Goal: Task Accomplishment & Management: Use online tool/utility

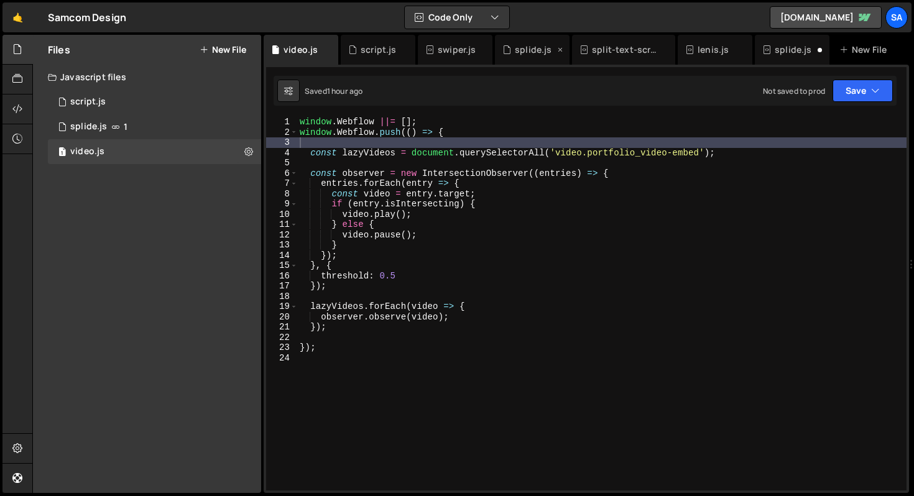
click at [530, 61] on div "splide.js" at bounding box center [532, 50] width 75 height 30
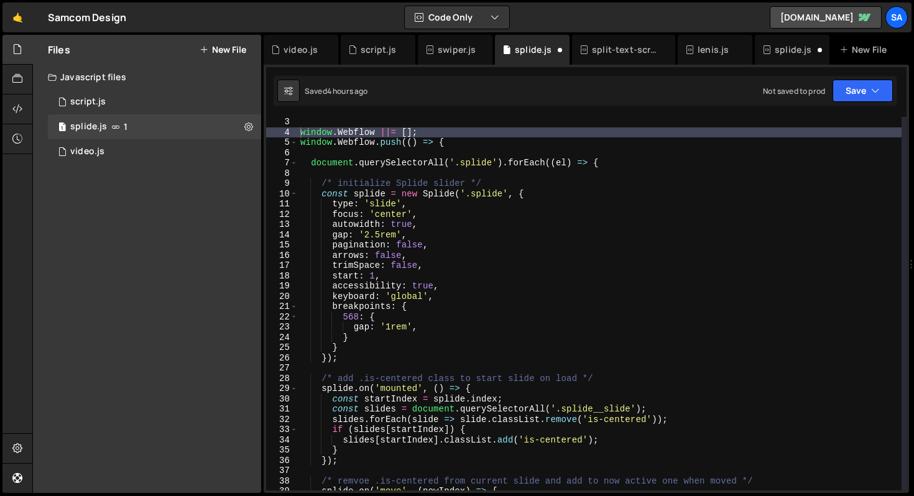
scroll to position [20, 0]
click at [438, 199] on div "//add external script: [URL][DOMAIN_NAME] window . Webflow ||= [ ] ; window . W…" at bounding box center [600, 305] width 604 height 394
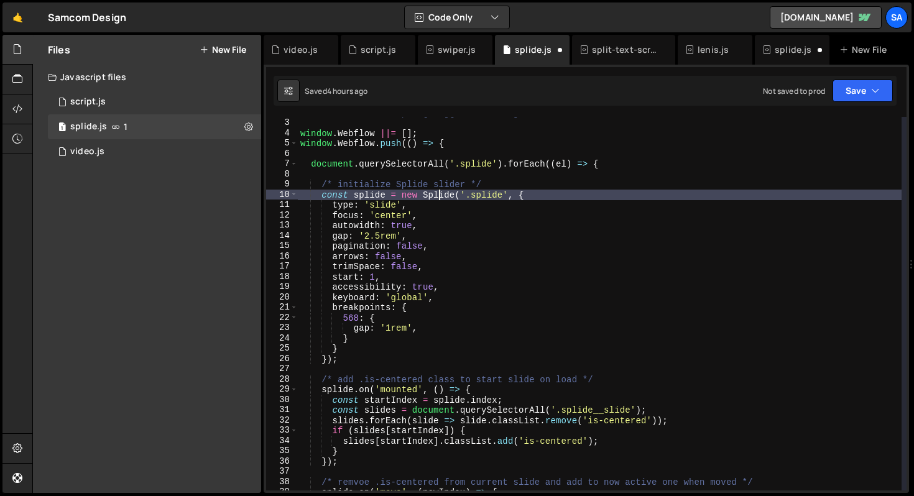
click at [589, 198] on div "//add external script: [URL][DOMAIN_NAME] window . Webflow ||= [ ] ; window . W…" at bounding box center [600, 305] width 604 height 394
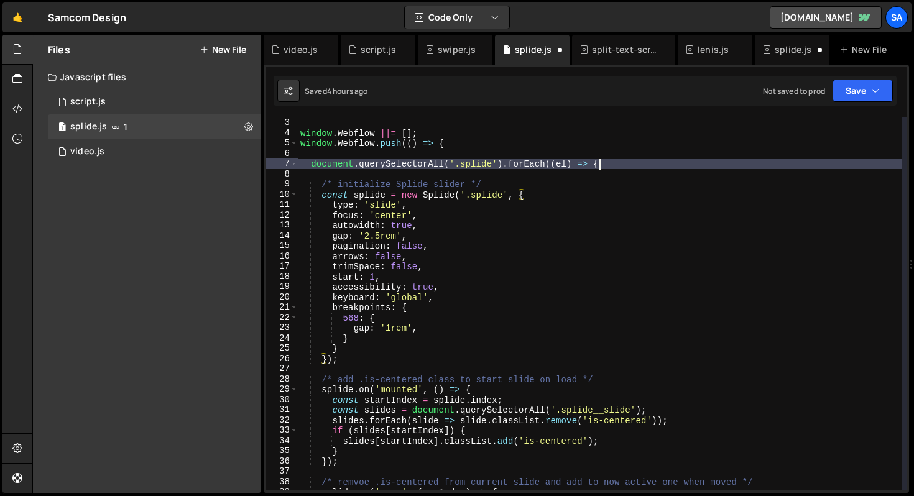
click at [635, 160] on div "//add external script: [URL][DOMAIN_NAME] window . Webflow ||= [ ] ; window . W…" at bounding box center [600, 305] width 604 height 394
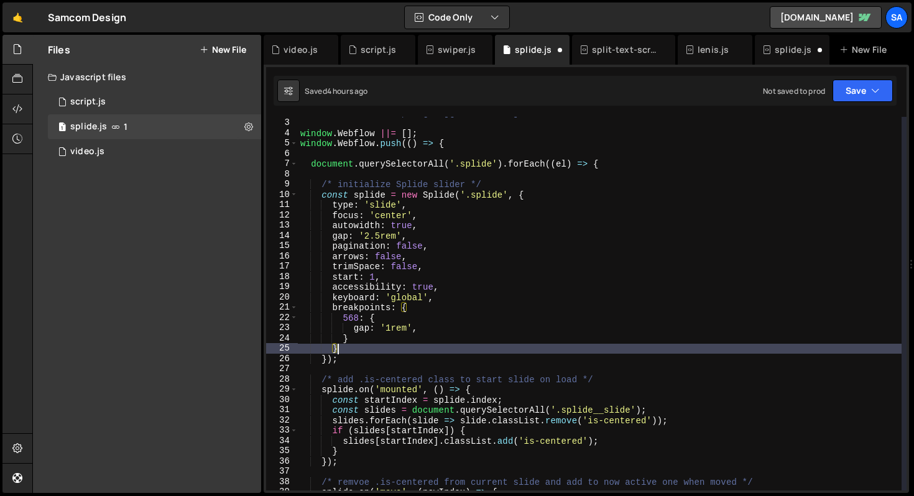
click at [344, 346] on div "//add external script: [URL][DOMAIN_NAME] window . Webflow ||= [ ] ; window . W…" at bounding box center [600, 305] width 604 height 394
type textarea "}"
click at [374, 366] on div "//add external script: [URL][DOMAIN_NAME] window . Webflow ||= [ ] ; window . W…" at bounding box center [600, 305] width 604 height 394
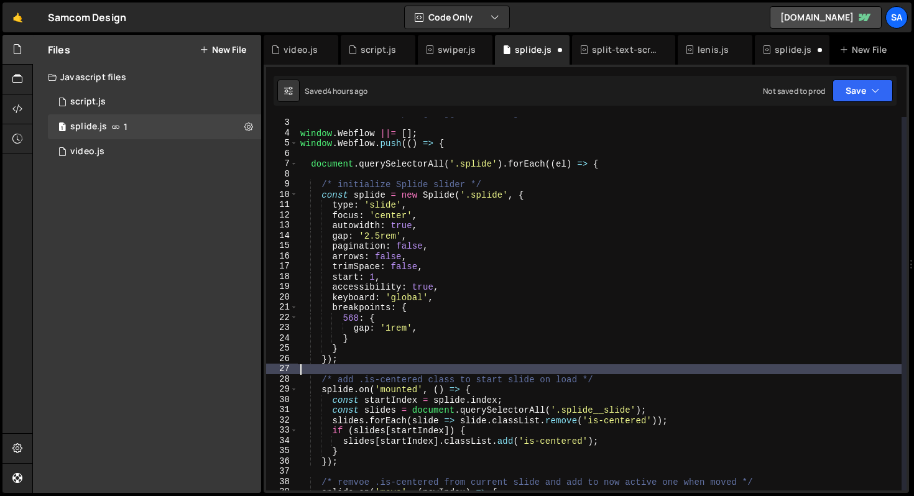
click at [383, 354] on div "//add external script: [URL][DOMAIN_NAME] window . Webflow ||= [ ] ; window . W…" at bounding box center [600, 305] width 604 height 394
type textarea "});"
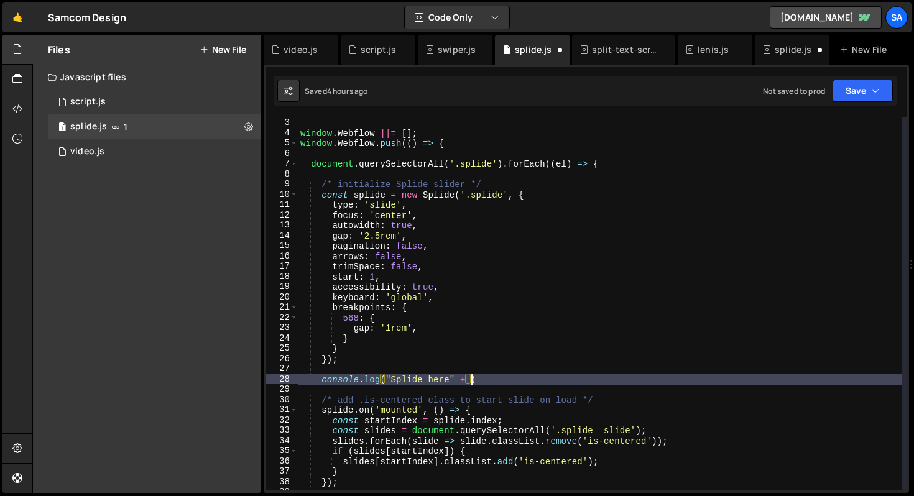
scroll to position [0, 11]
click at [468, 382] on div "//add external script: [URL][DOMAIN_NAME] window . Webflow ||= [ ] ; window . W…" at bounding box center [600, 305] width 604 height 394
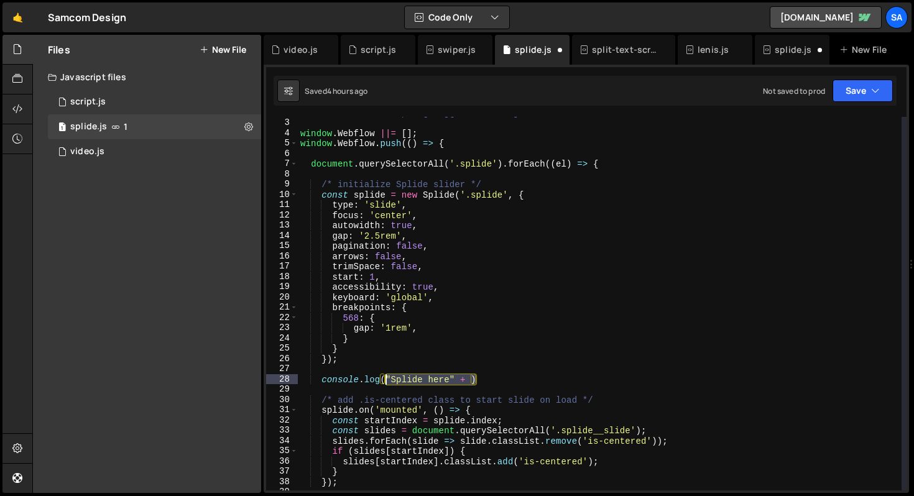
drag, startPoint x: 494, startPoint y: 379, endPoint x: 388, endPoint y: 377, distance: 106.3
click at [388, 377] on div "//add external script: [URL][DOMAIN_NAME] window . Webflow ||= [ ] ; window . W…" at bounding box center [600, 305] width 604 height 394
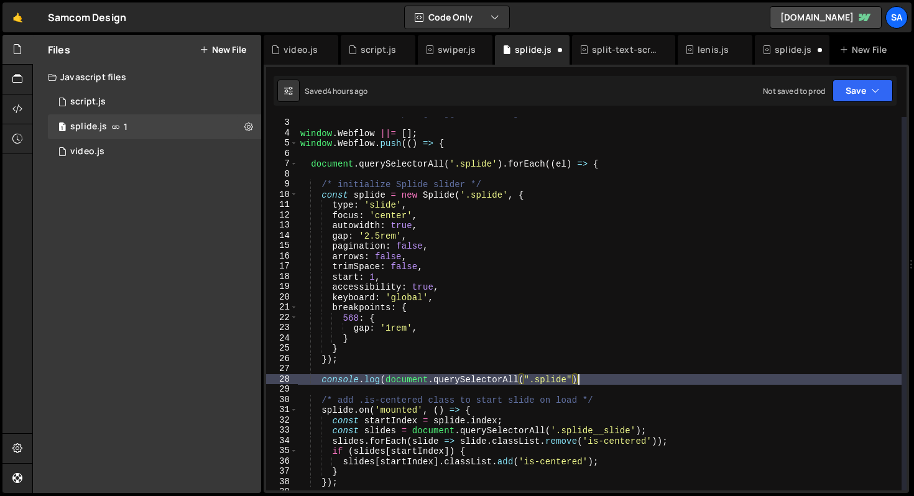
scroll to position [0, 19]
click at [857, 91] on button "Save" at bounding box center [862, 91] width 60 height 22
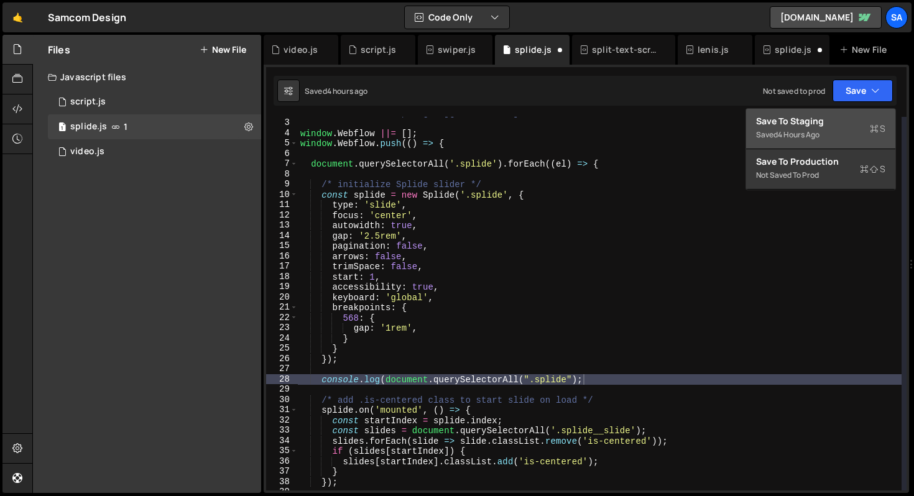
click at [830, 126] on div "Save to Staging S" at bounding box center [820, 121] width 129 height 12
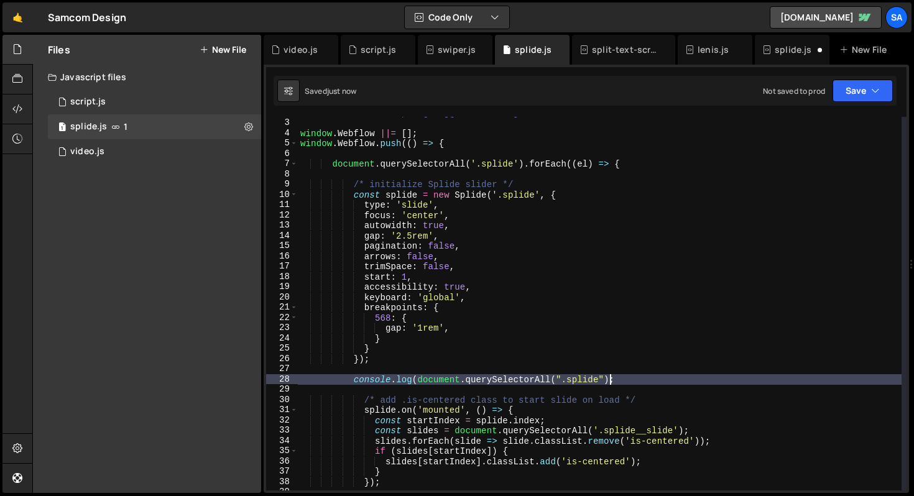
click at [609, 376] on div "//add external script: [URL][DOMAIN_NAME] window . Webflow ||= [ ] ; window . W…" at bounding box center [600, 305] width 604 height 394
click at [866, 92] on button "Save" at bounding box center [862, 91] width 60 height 22
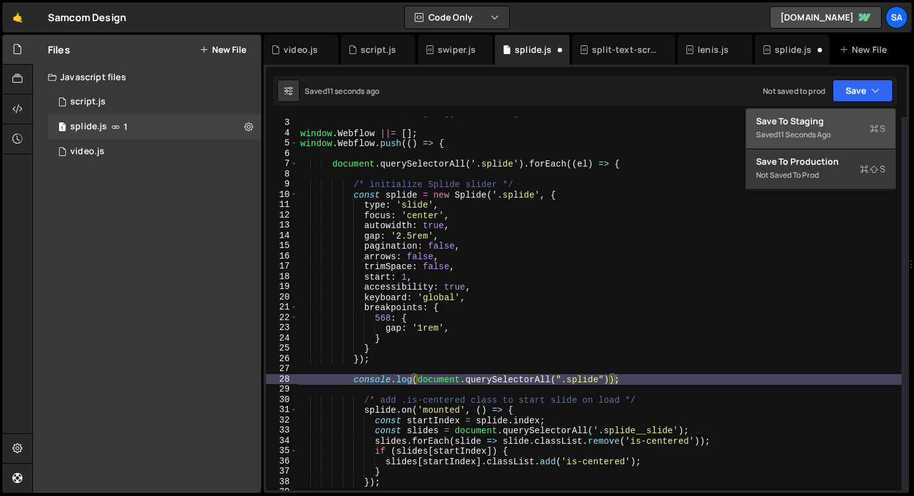
click at [849, 117] on div "Save to Staging S" at bounding box center [820, 121] width 129 height 12
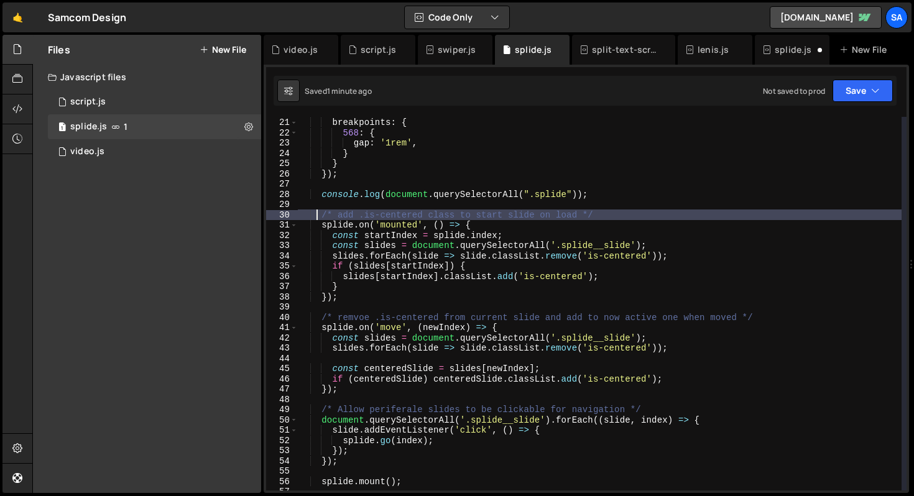
scroll to position [0, 20]
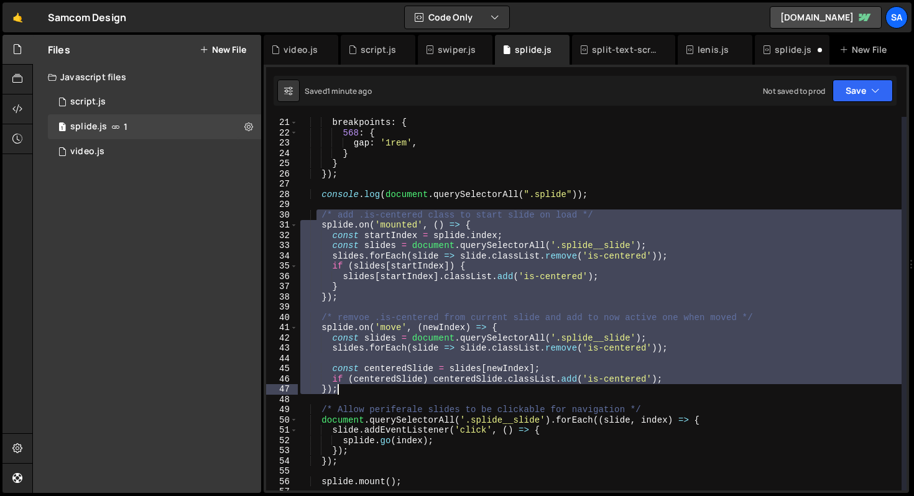
drag, startPoint x: 317, startPoint y: 214, endPoint x: 453, endPoint y: 384, distance: 218.0
click at [453, 384] on div "keyboard : 'global' , breakpoints : { 568 : { gap : '1rem' , } } }) ; console .…" at bounding box center [600, 304] width 604 height 394
type textarea "if (centeredSlide) centeredSlide.classList.add('is-centered'); });"
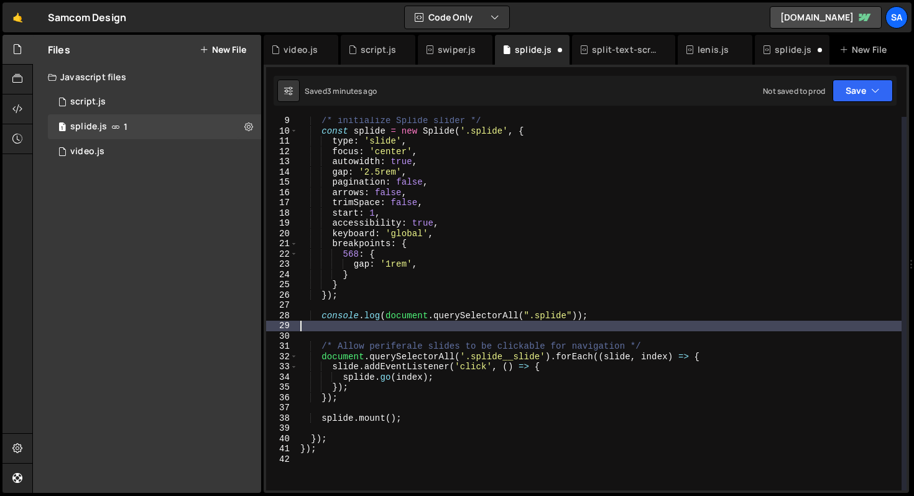
scroll to position [81, 0]
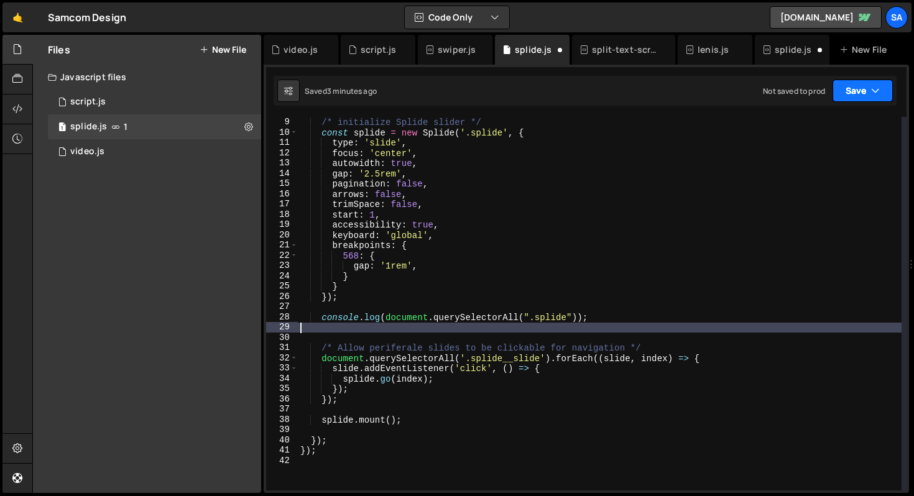
click at [861, 88] on button "Save" at bounding box center [862, 91] width 60 height 22
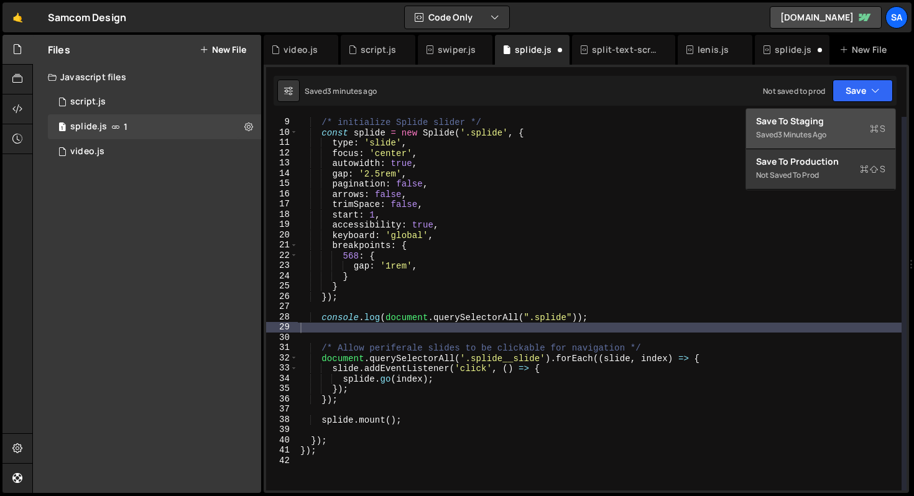
click at [818, 116] on div "Save to Staging S" at bounding box center [820, 121] width 129 height 12
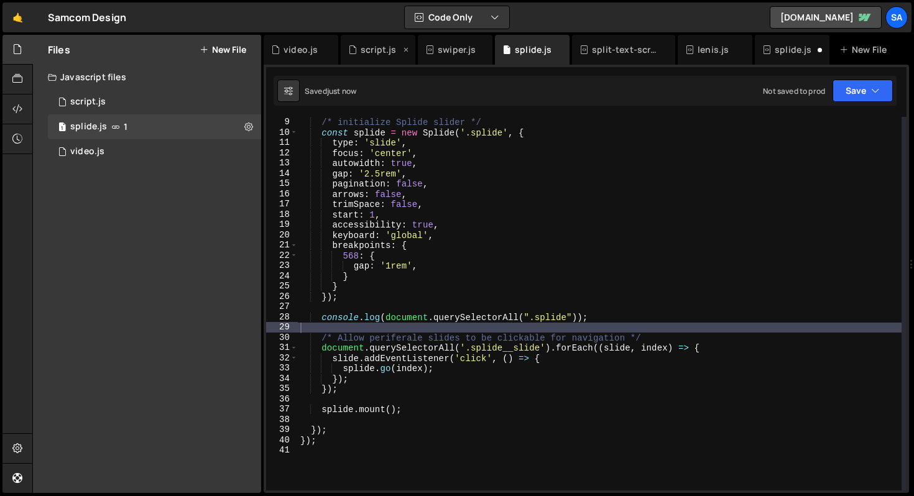
click at [404, 47] on icon at bounding box center [406, 50] width 9 height 12
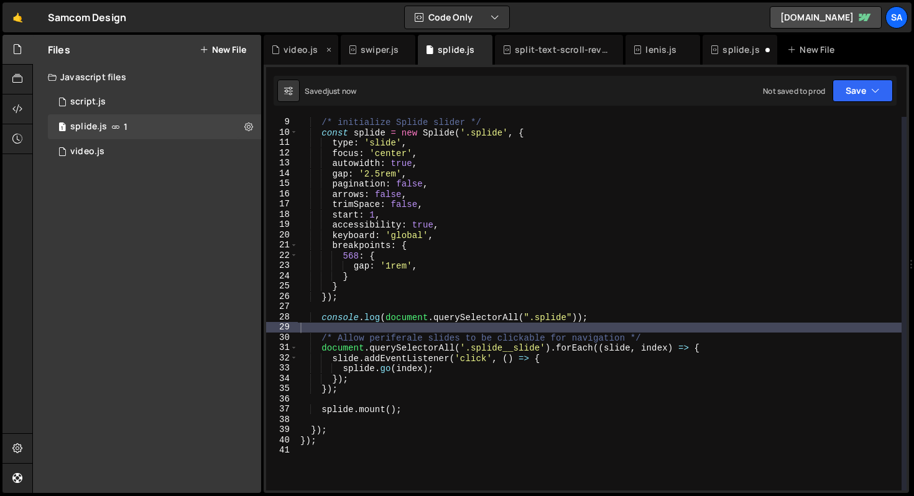
click at [331, 48] on icon at bounding box center [328, 50] width 9 height 12
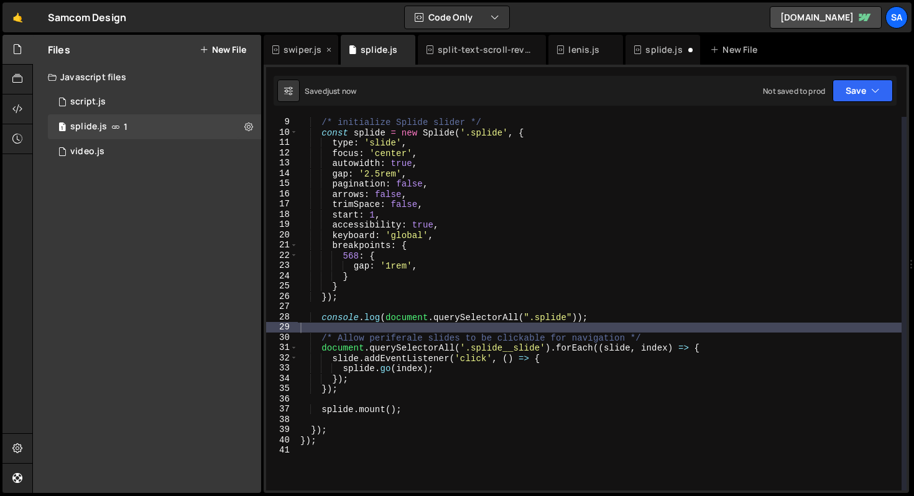
click at [329, 48] on icon at bounding box center [328, 50] width 9 height 12
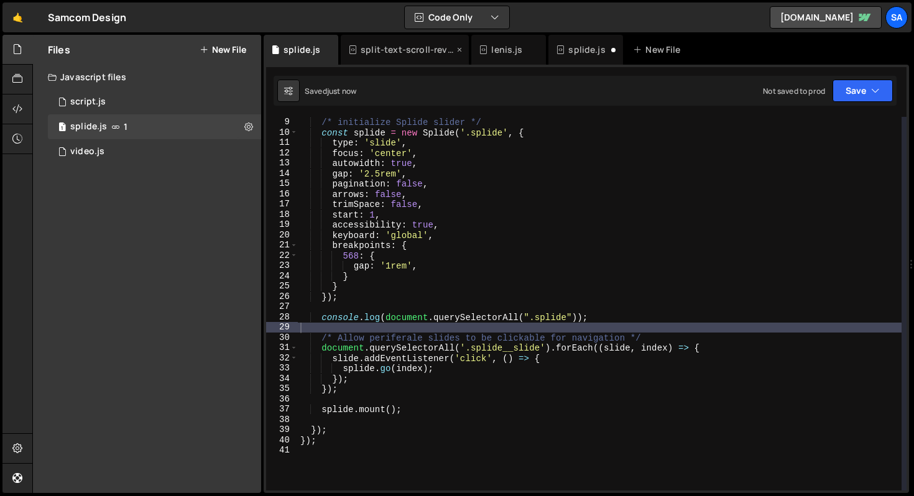
click at [459, 48] on icon at bounding box center [459, 50] width 9 height 12
click at [459, 48] on div "splide.js" at bounding box center [456, 50] width 37 height 12
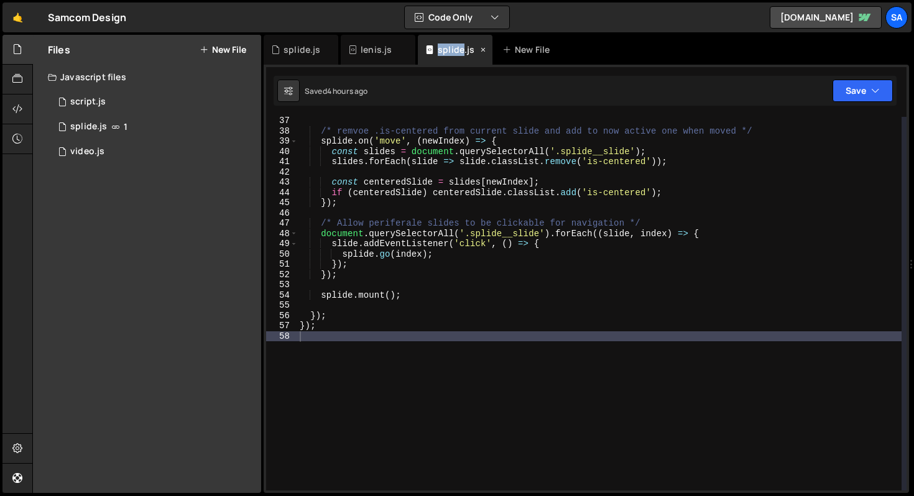
scroll to position [370, 0]
click at [483, 47] on icon at bounding box center [483, 50] width 9 height 12
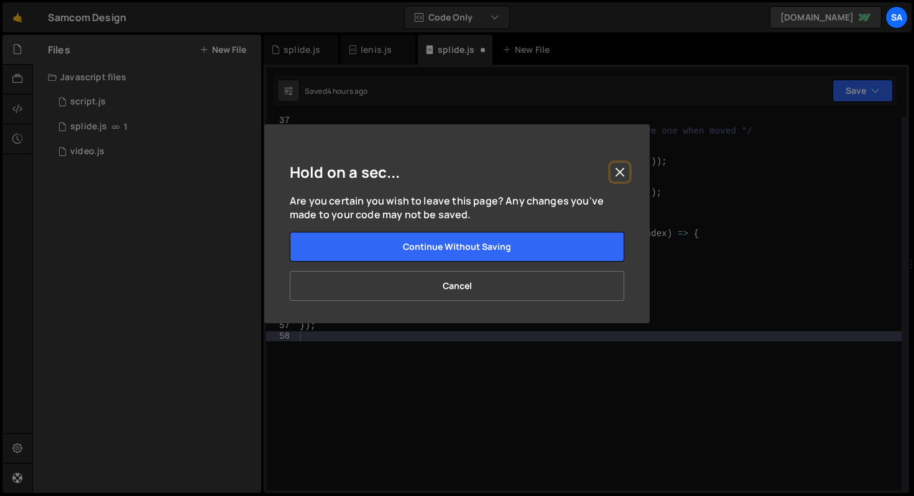
click at [625, 172] on button "Close" at bounding box center [619, 172] width 19 height 19
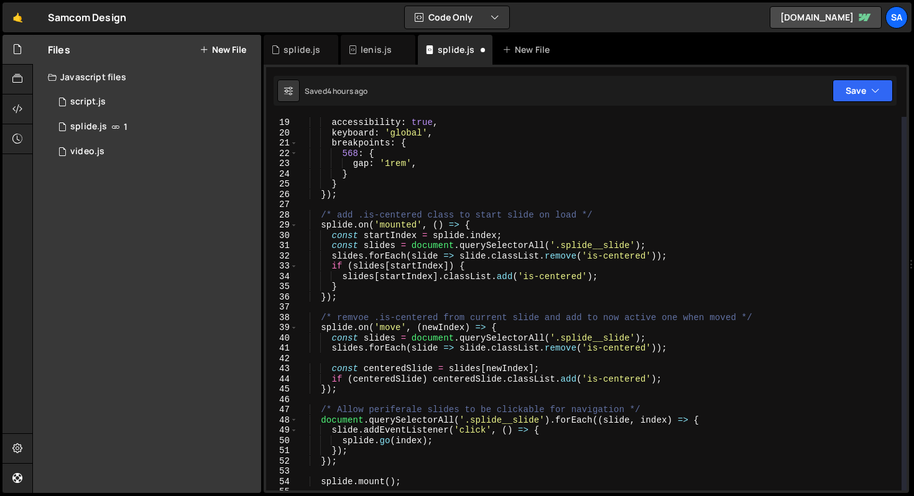
scroll to position [0, 0]
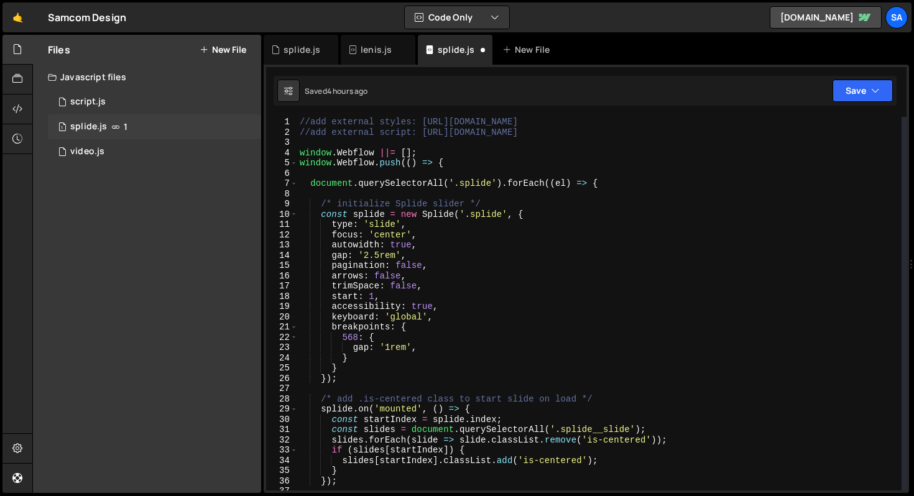
click at [125, 124] on span "1" at bounding box center [126, 127] width 4 height 10
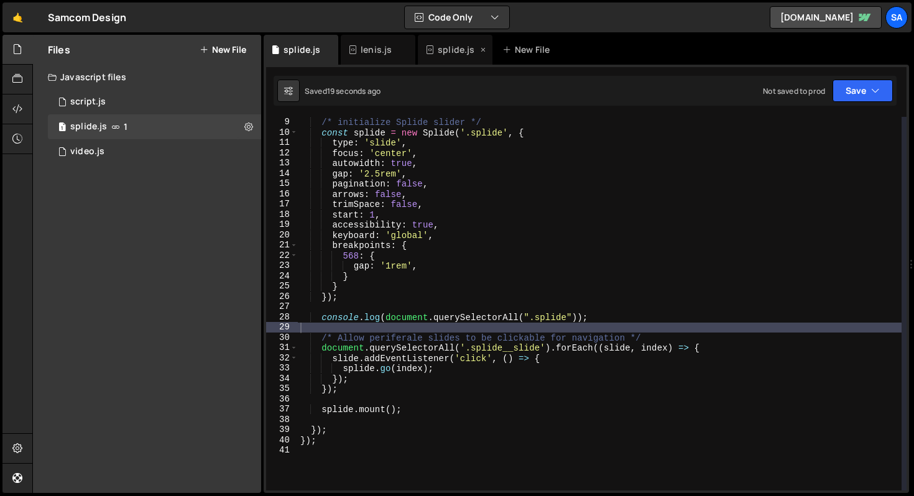
click at [482, 48] on icon at bounding box center [483, 50] width 9 height 12
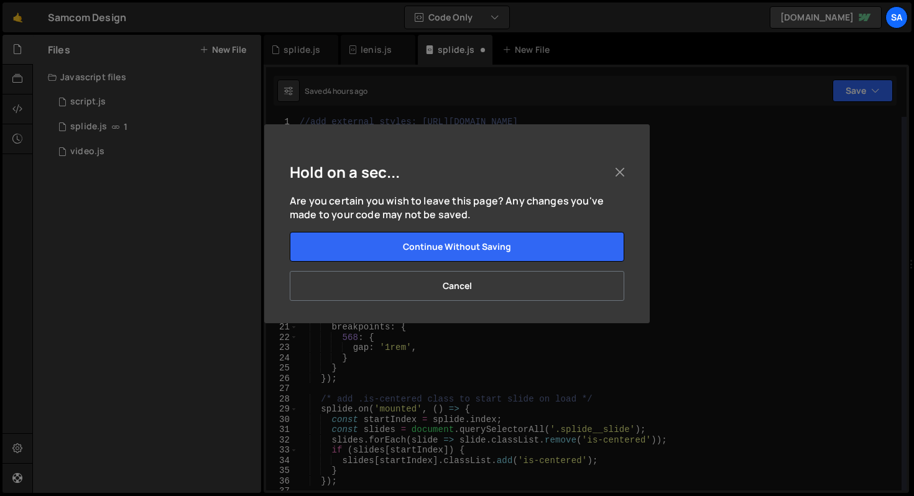
click at [601, 171] on div "Hold on a sec..." at bounding box center [457, 172] width 334 height 44
click at [606, 172] on div "Hold on a sec..." at bounding box center [457, 172] width 334 height 44
click at [612, 170] on button "Close" at bounding box center [619, 172] width 19 height 19
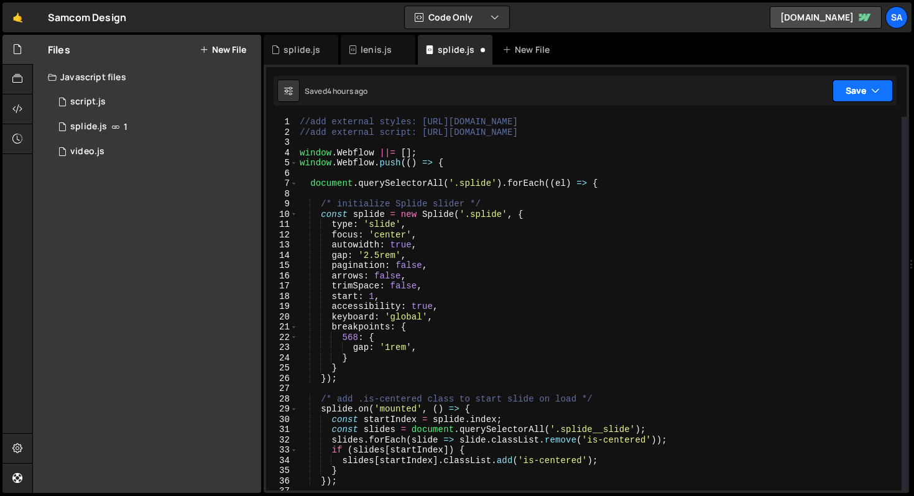
click at [848, 99] on button "Save" at bounding box center [862, 91] width 60 height 22
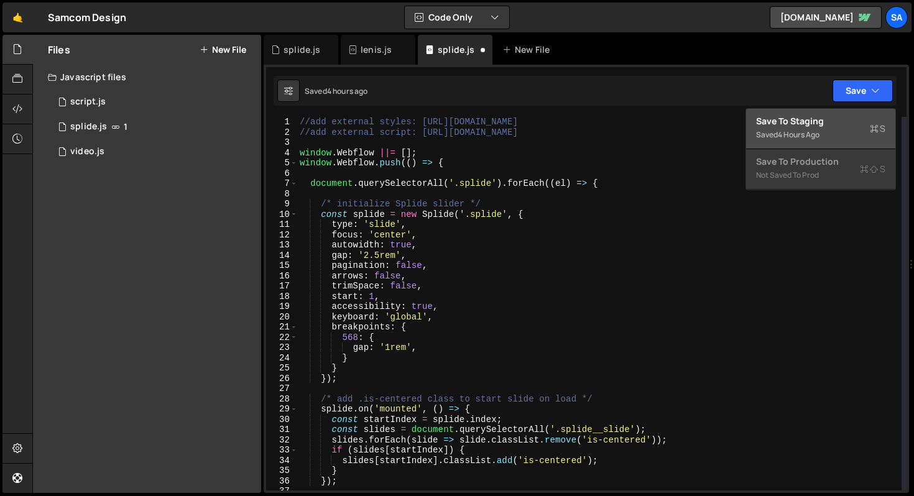
click at [839, 115] on div "Save to Staging S" at bounding box center [820, 121] width 129 height 12
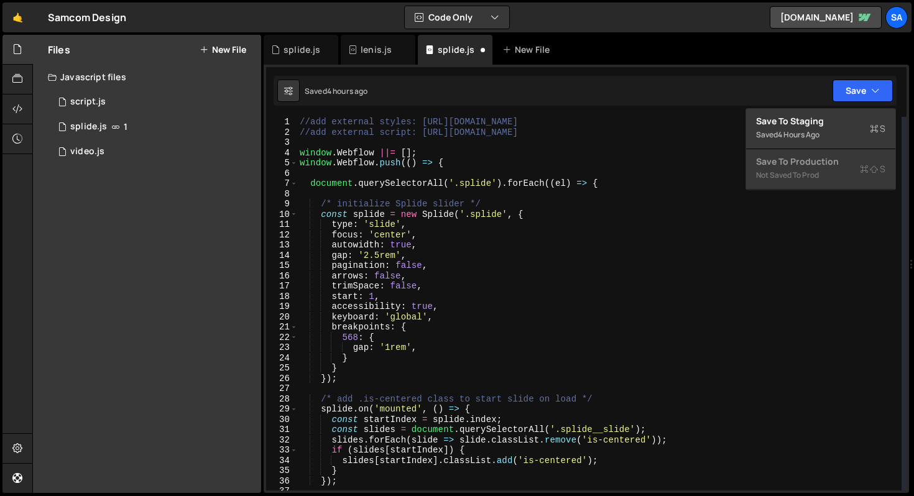
scroll to position [398, 0]
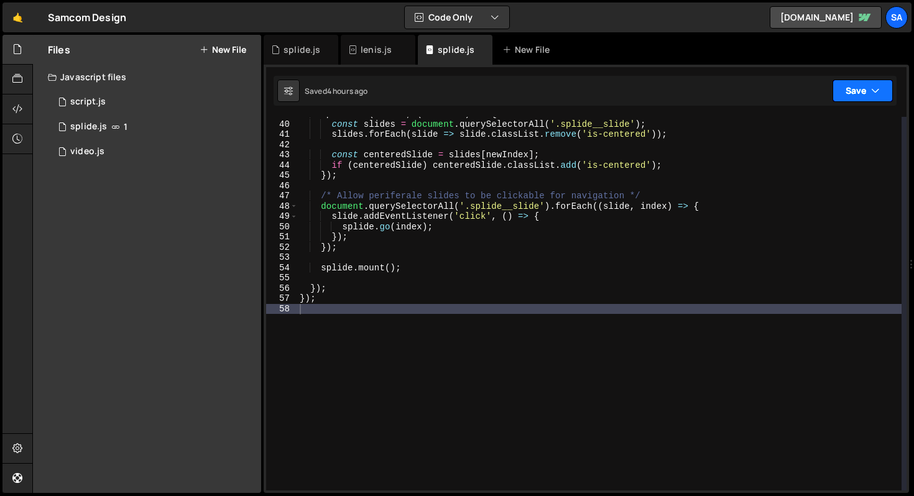
click at [856, 97] on button "Save" at bounding box center [862, 91] width 60 height 22
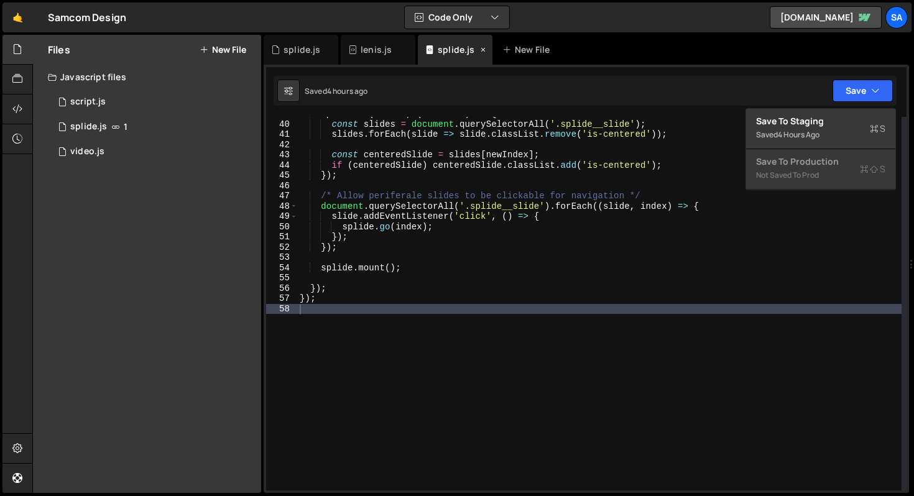
click at [485, 50] on icon at bounding box center [483, 50] width 9 height 12
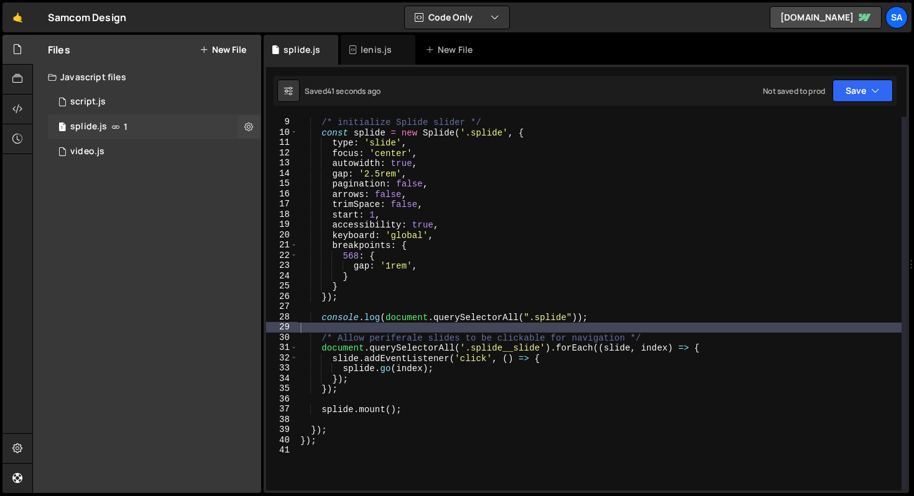
click at [133, 124] on div "1 splide.js 1" at bounding box center [154, 126] width 213 height 25
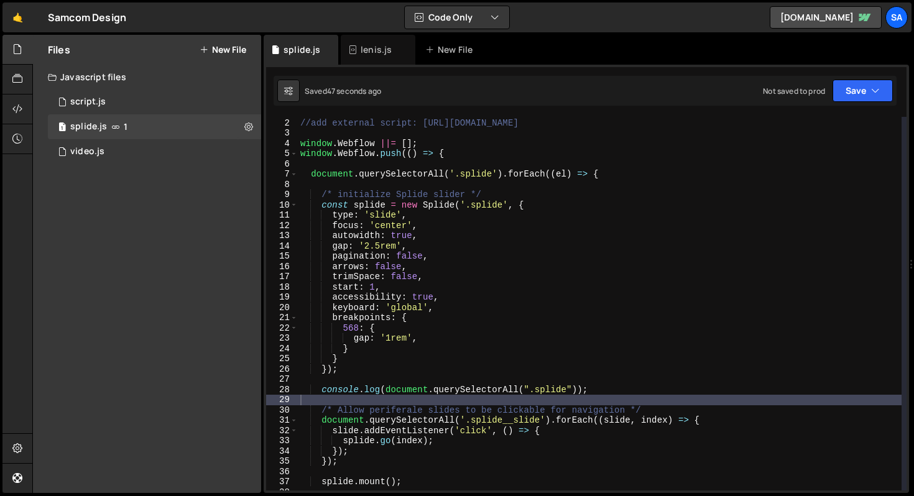
scroll to position [0, 0]
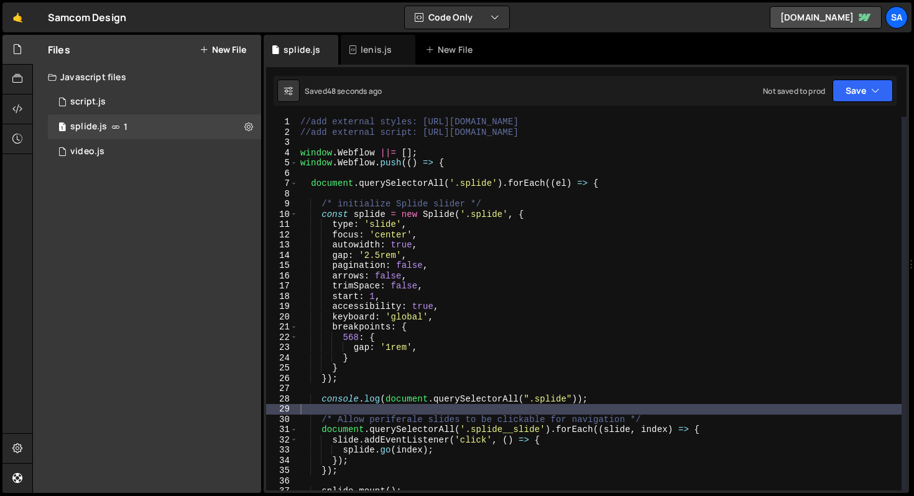
click at [475, 257] on div "//add external styles: [URL][DOMAIN_NAME] //add external script: [URL][DOMAIN_N…" at bounding box center [600, 314] width 604 height 394
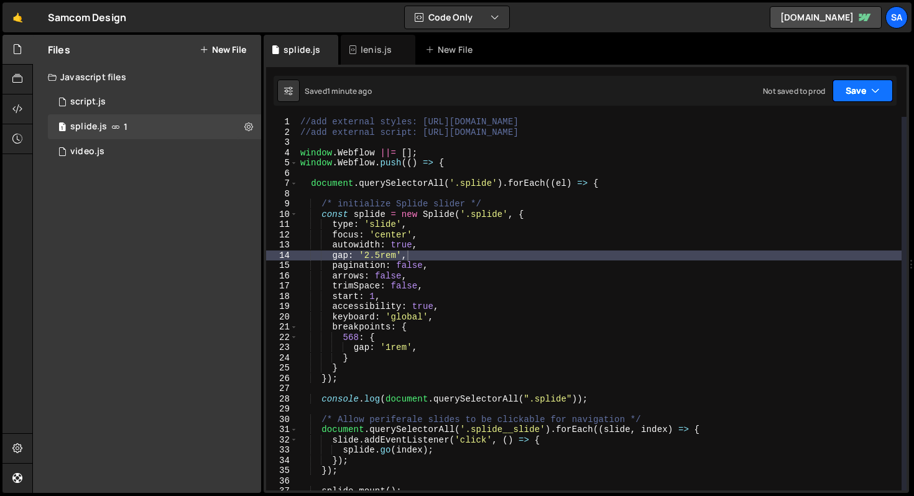
click at [853, 94] on button "Save" at bounding box center [862, 91] width 60 height 22
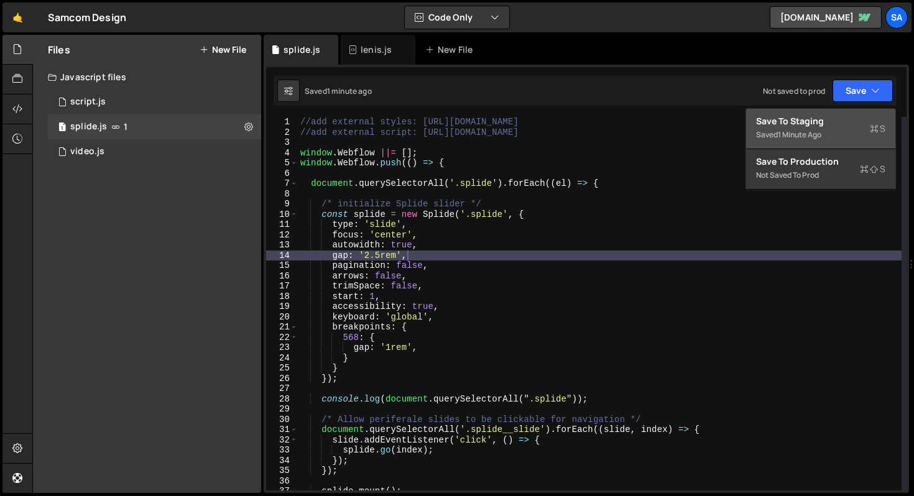
click at [833, 114] on button "Save to Staging S Saved 1 minute ago" at bounding box center [820, 129] width 149 height 40
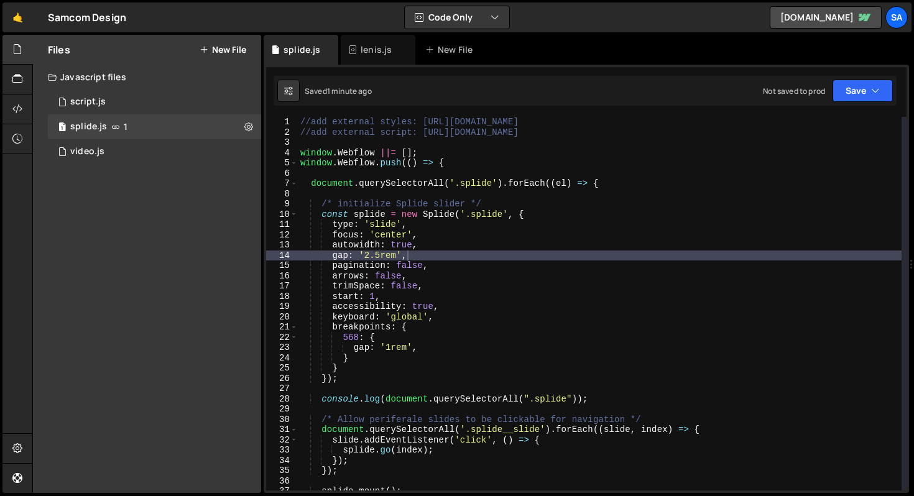
click at [721, 180] on div "//add external styles: [URL][DOMAIN_NAME] //add external script: [URL][DOMAIN_N…" at bounding box center [600, 314] width 604 height 394
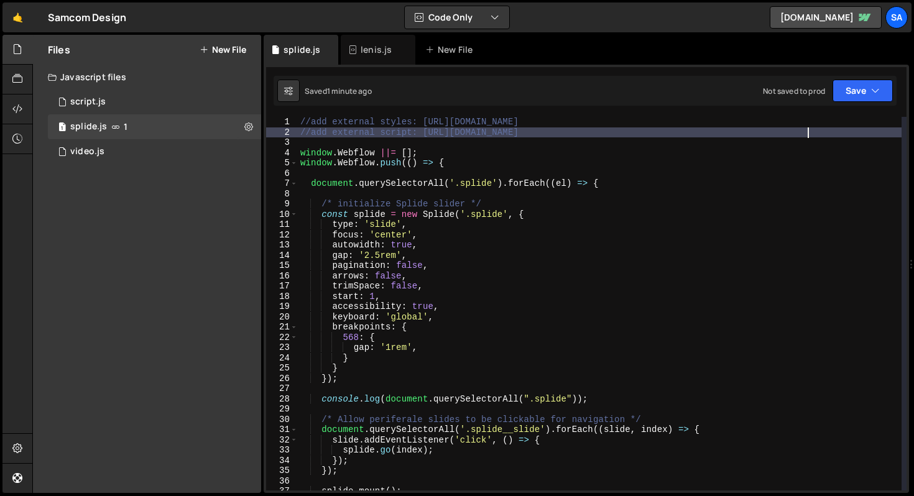
click at [811, 128] on div "//add external styles: [URL][DOMAIN_NAME] //add external script: [URL][DOMAIN_N…" at bounding box center [600, 314] width 604 height 394
type textarea "//add external script: [URL][DOMAIN_NAME]"
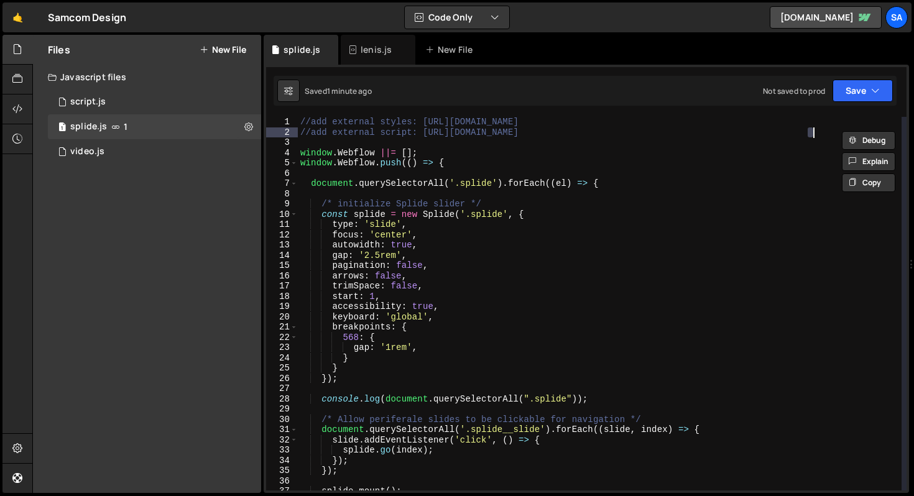
click at [814, 130] on div "//add external styles: [URL][DOMAIN_NAME] //add external script: [URL][DOMAIN_N…" at bounding box center [600, 304] width 604 height 374
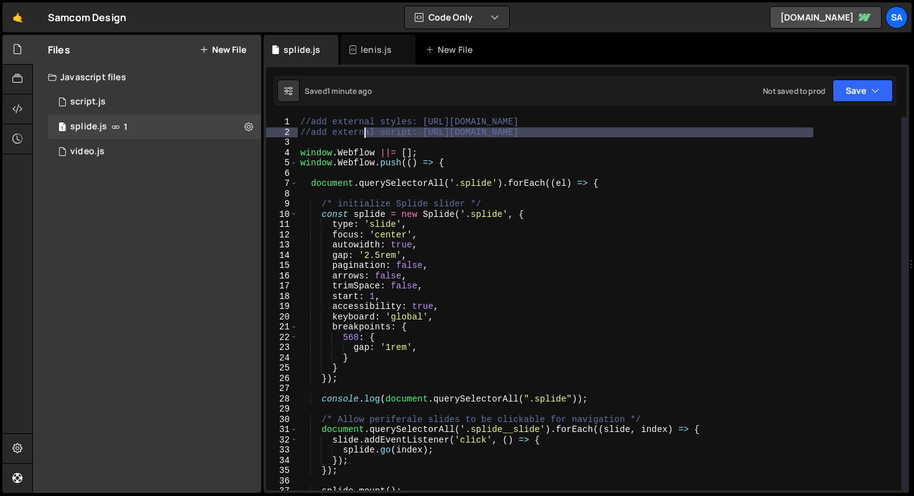
drag, startPoint x: 818, startPoint y: 132, endPoint x: 364, endPoint y: 132, distance: 453.7
click at [364, 132] on div "//add external styles: [URL][DOMAIN_NAME] //add external script: [URL][DOMAIN_N…" at bounding box center [600, 314] width 604 height 394
click at [190, 234] on div "Files New File Javascript files 1 script.js 0 1 splide.js 1 1 video.js 0 CSS fi…" at bounding box center [147, 264] width 228 height 458
click at [226, 50] on button "New File" at bounding box center [223, 50] width 47 height 10
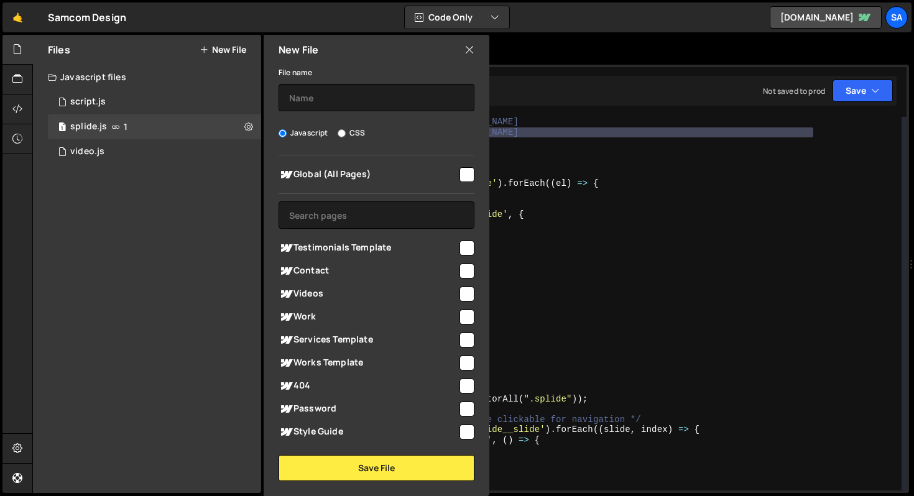
click at [341, 132] on input "CSS" at bounding box center [342, 133] width 8 height 8
radio input "true"
click at [469, 50] on icon at bounding box center [469, 50] width 10 height 14
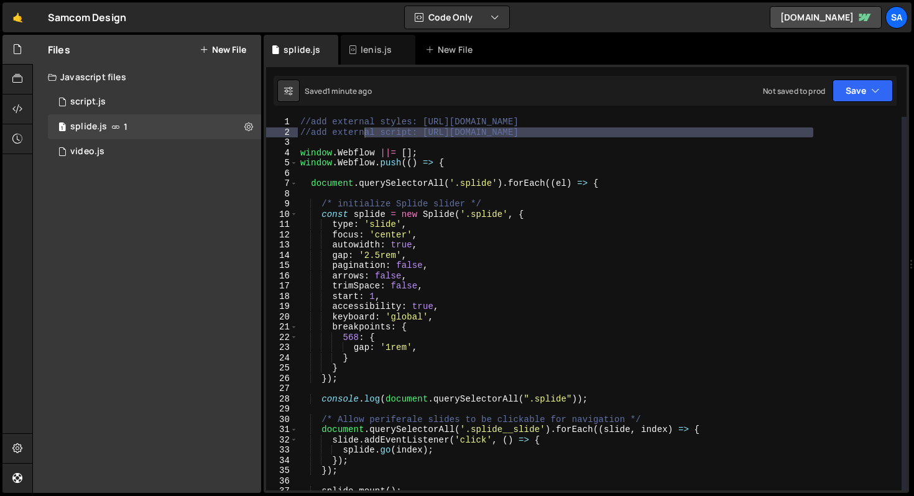
click at [445, 135] on div "//add external styles: [URL][DOMAIN_NAME] //add external script: [URL][DOMAIN_N…" at bounding box center [600, 304] width 604 height 374
click at [431, 136] on div "//add external styles: [URL][DOMAIN_NAME] //add external script: [URL][DOMAIN_N…" at bounding box center [600, 314] width 604 height 394
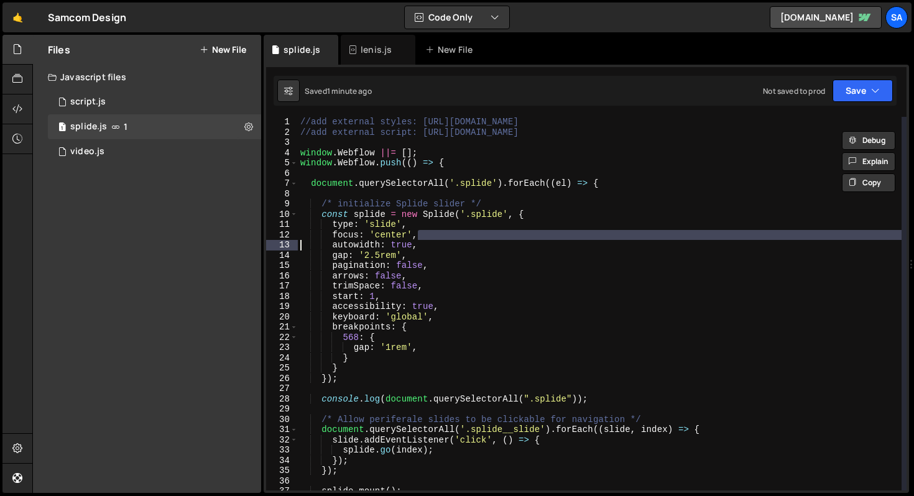
drag, startPoint x: 441, startPoint y: 236, endPoint x: 301, endPoint y: 241, distance: 139.9
click at [301, 241] on div "//add external styles: [URL][DOMAIN_NAME] //add external script: [URL][DOMAIN_N…" at bounding box center [600, 314] width 604 height 394
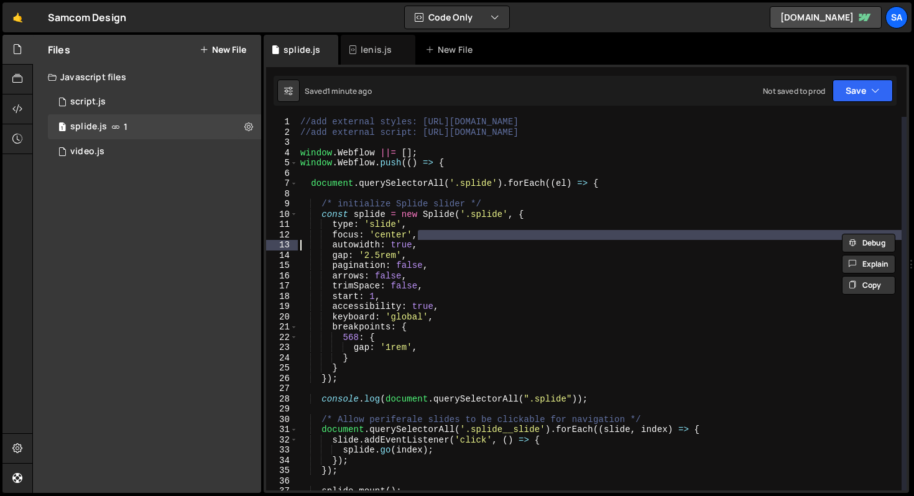
drag, startPoint x: 354, startPoint y: 237, endPoint x: 410, endPoint y: 239, distance: 56.6
click at [354, 237] on div "//add external styles: [URL][DOMAIN_NAME] //add external script: [URL][DOMAIN_N…" at bounding box center [600, 314] width 604 height 394
type textarea "focus: 'center',"
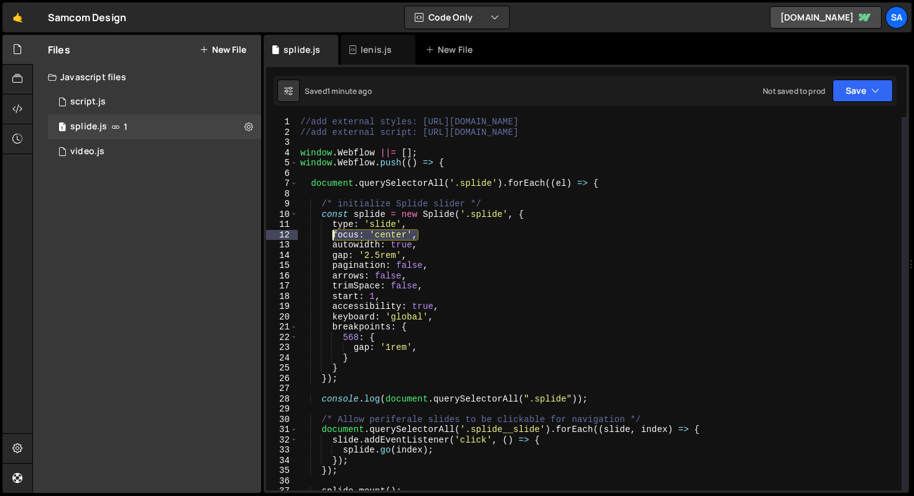
drag, startPoint x: 422, startPoint y: 232, endPoint x: 331, endPoint y: 236, distance: 91.4
click at [331, 236] on div "//add external styles: [URL][DOMAIN_NAME] //add external script: [URL][DOMAIN_N…" at bounding box center [600, 314] width 604 height 394
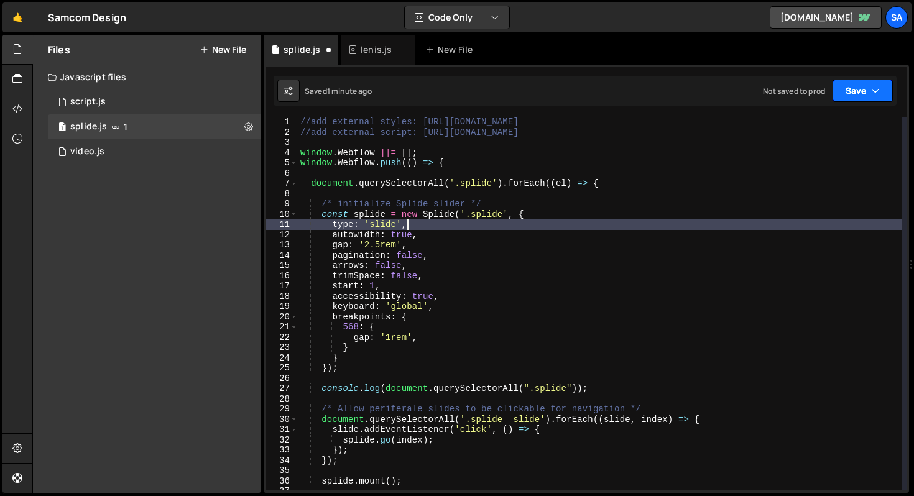
click at [844, 93] on button "Save" at bounding box center [862, 91] width 60 height 22
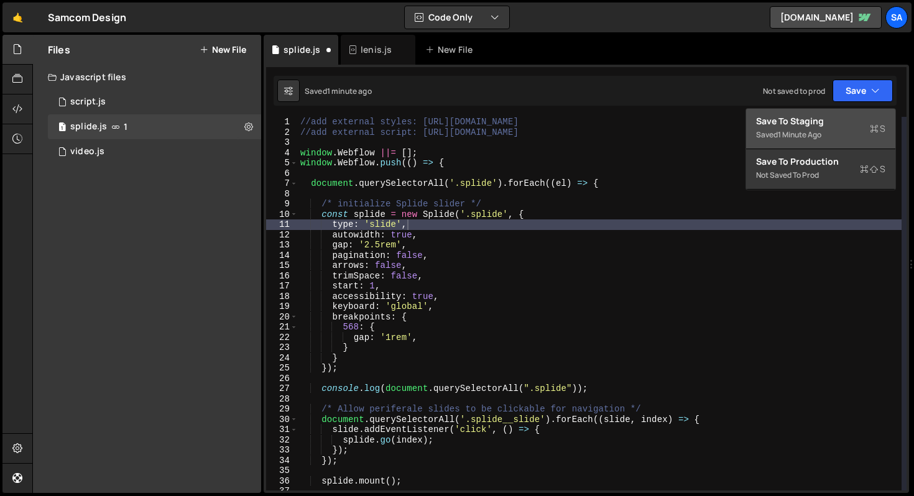
click at [820, 118] on div "Save to Staging S" at bounding box center [820, 121] width 129 height 12
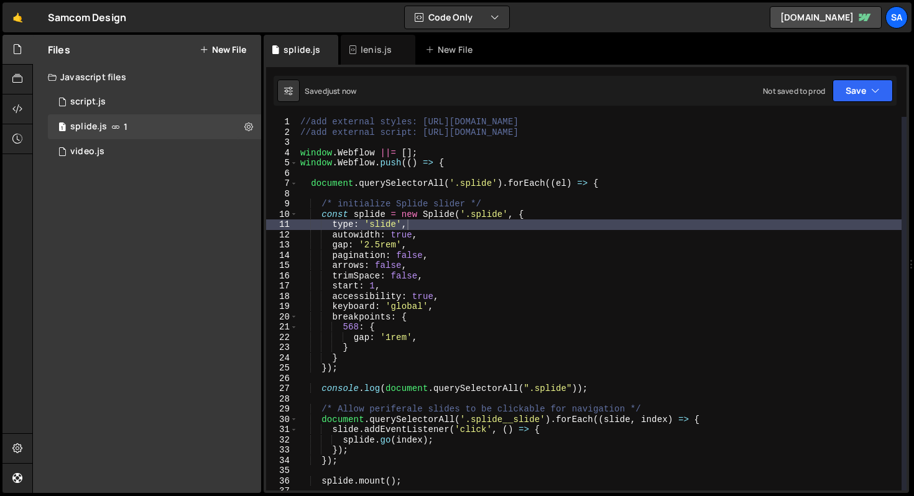
click at [374, 283] on div "//add external styles: [URL][DOMAIN_NAME] //add external script: [URL][DOMAIN_N…" at bounding box center [600, 314] width 604 height 394
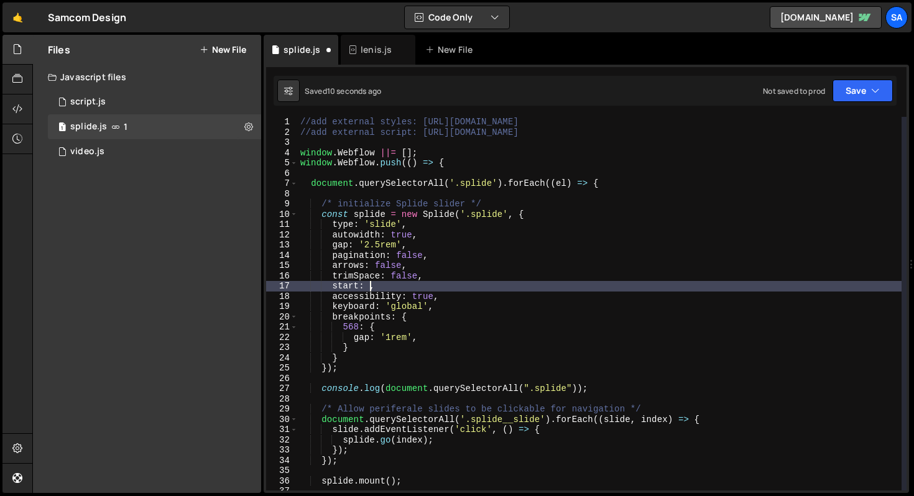
scroll to position [0, 5]
click at [851, 94] on button "Save" at bounding box center [862, 91] width 60 height 22
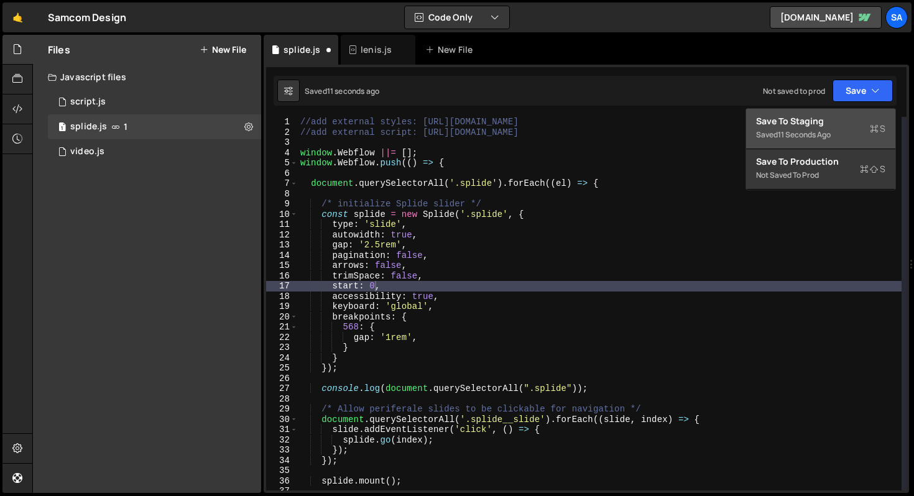
click at [770, 124] on div "Save to Staging S" at bounding box center [820, 121] width 129 height 12
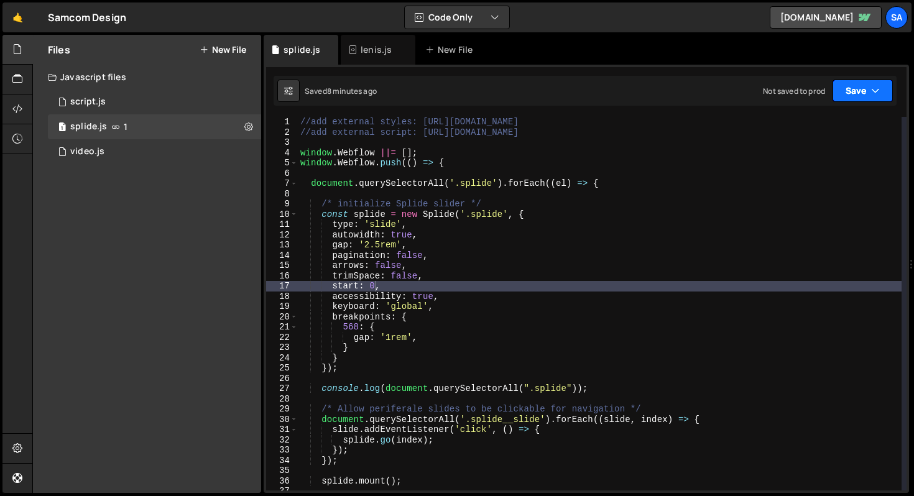
click at [876, 90] on icon "button" at bounding box center [875, 91] width 9 height 12
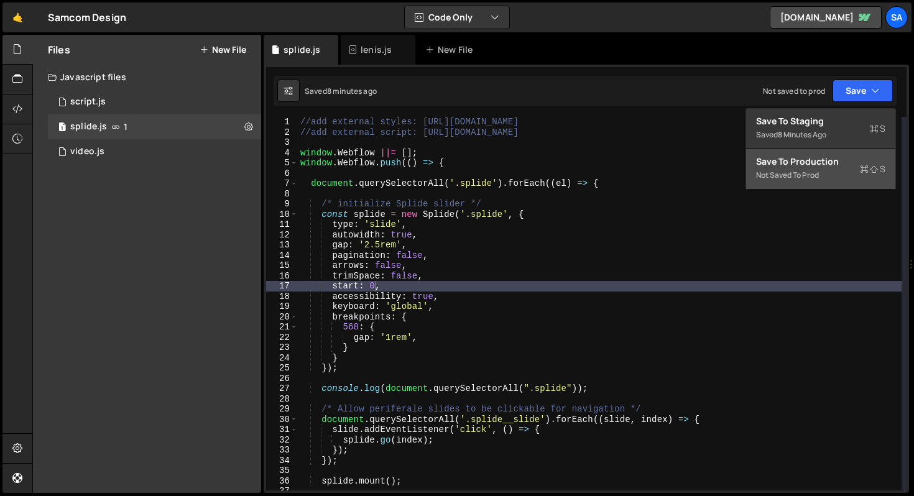
click at [820, 152] on button "Save to Production S Not saved to prod" at bounding box center [820, 169] width 149 height 40
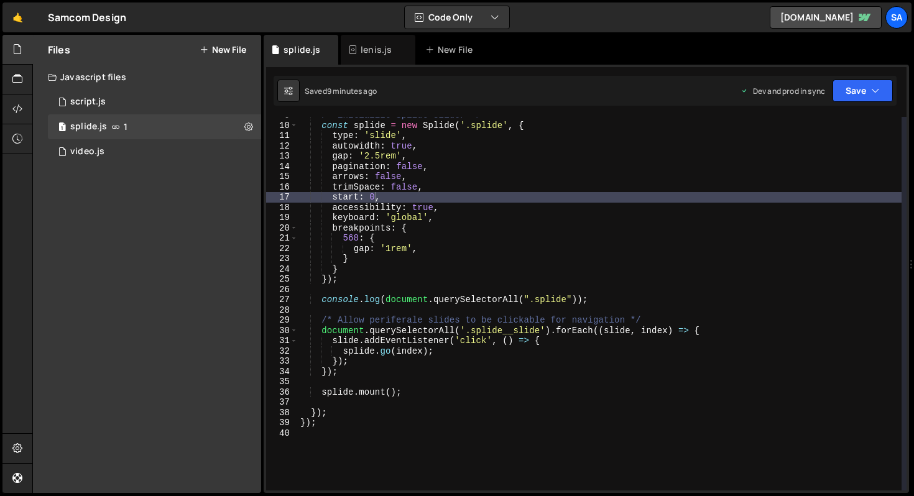
scroll to position [0, 2]
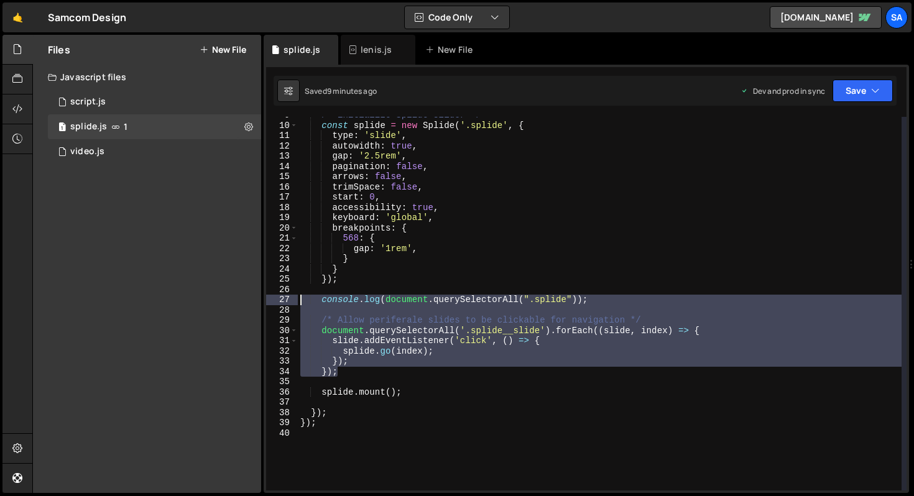
drag, startPoint x: 360, startPoint y: 376, endPoint x: 296, endPoint y: 303, distance: 97.4
click at [296, 303] on div "}); 9 10 11 12 13 14 15 16 17 18 19 20 21 22 23 24 25 26 27 28 29 30 31 32 33 3…" at bounding box center [586, 304] width 640 height 374
type textarea "console.log(document.querySelectorAll(".splide"));"
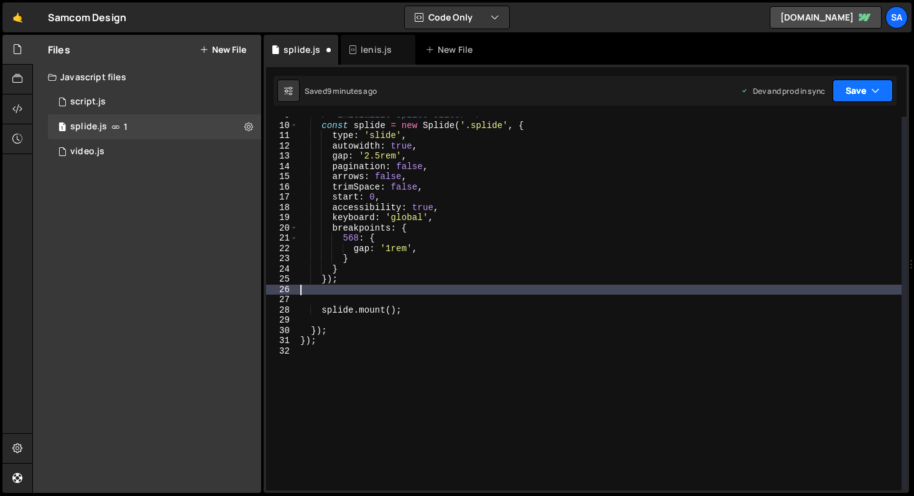
click at [857, 85] on button "Save" at bounding box center [862, 91] width 60 height 22
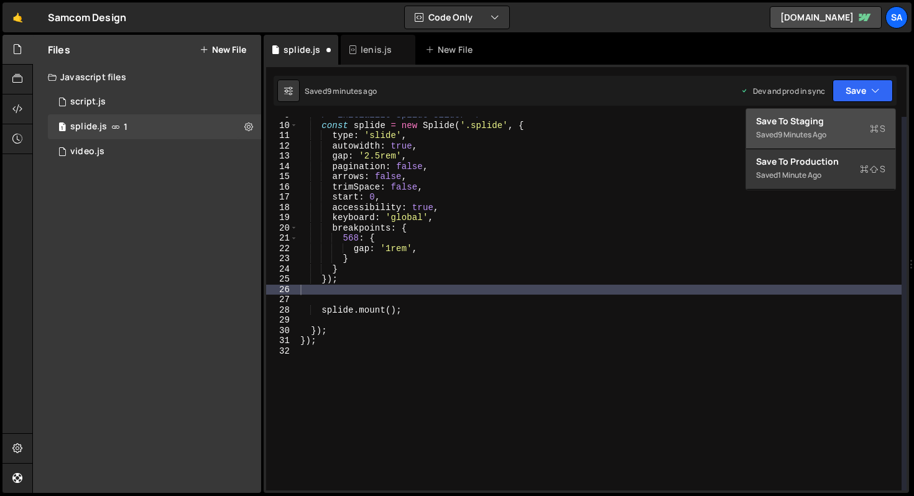
click at [799, 128] on div "Saved 9 minutes ago" at bounding box center [820, 134] width 129 height 15
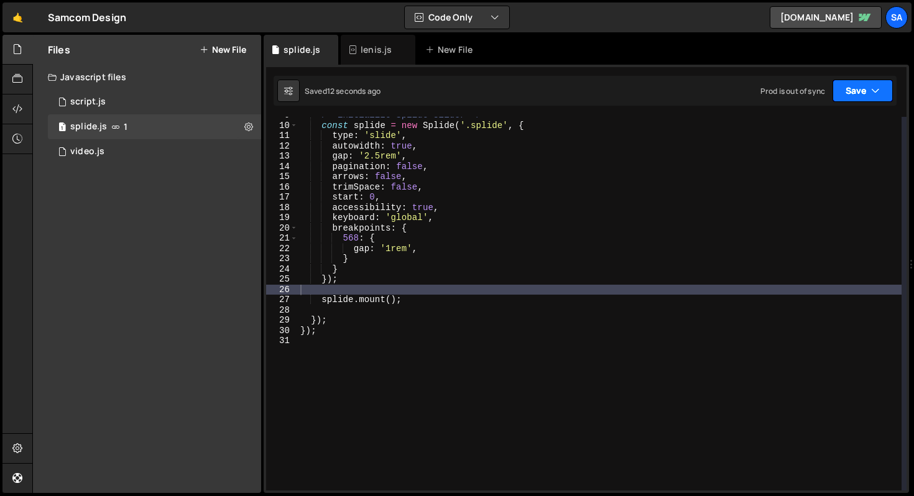
click at [860, 95] on button "Save" at bounding box center [862, 91] width 60 height 22
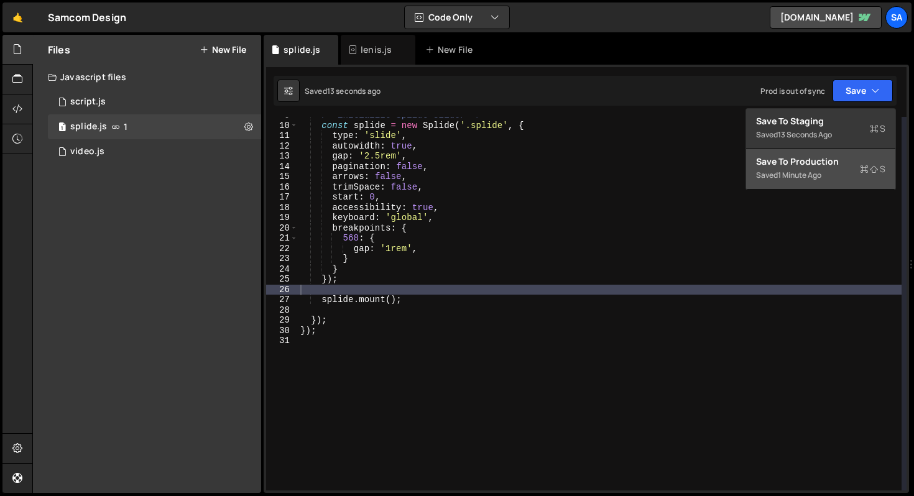
click at [828, 172] on div "Saved 1 minute ago" at bounding box center [820, 175] width 129 height 15
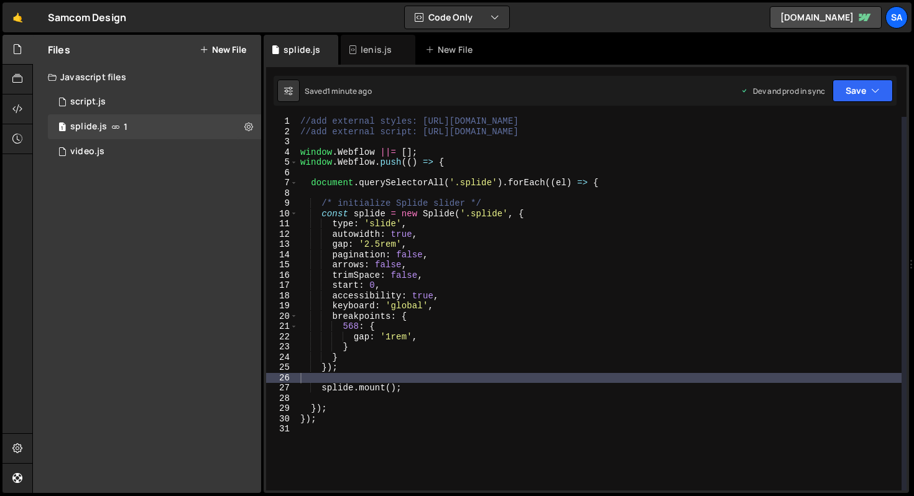
click at [380, 244] on div "//add external styles: [URL][DOMAIN_NAME] //add external script: [URL][DOMAIN_N…" at bounding box center [600, 313] width 604 height 394
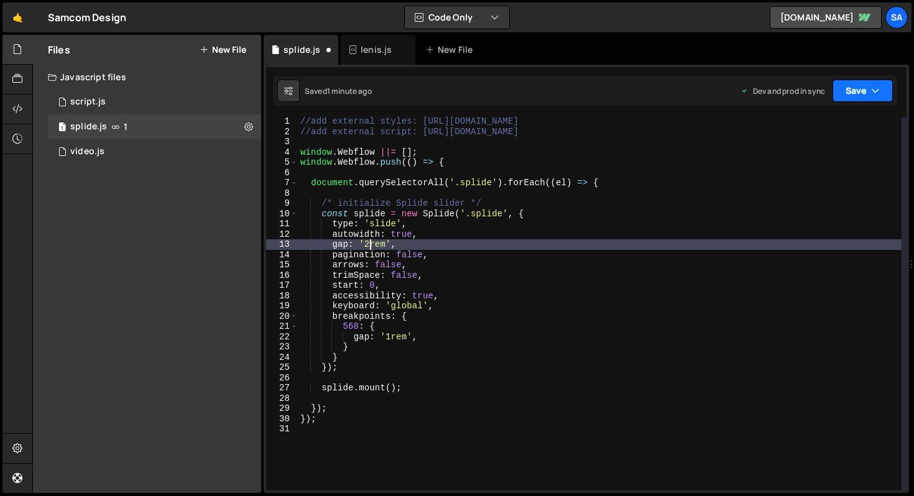
click at [858, 94] on button "Save" at bounding box center [862, 91] width 60 height 22
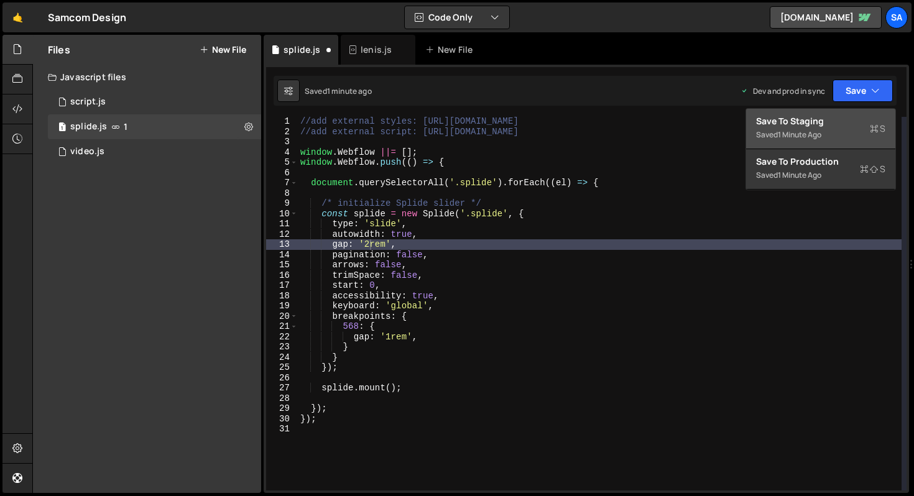
click at [819, 121] on div "Save to Staging S" at bounding box center [820, 121] width 129 height 12
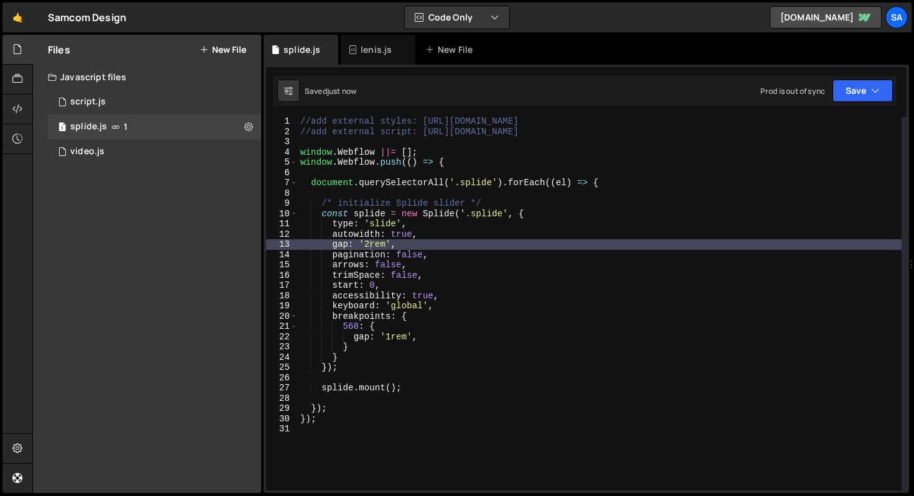
click at [439, 237] on div "//add external styles: [URL][DOMAIN_NAME] //add external script: [URL][DOMAIN_N…" at bounding box center [600, 313] width 604 height 394
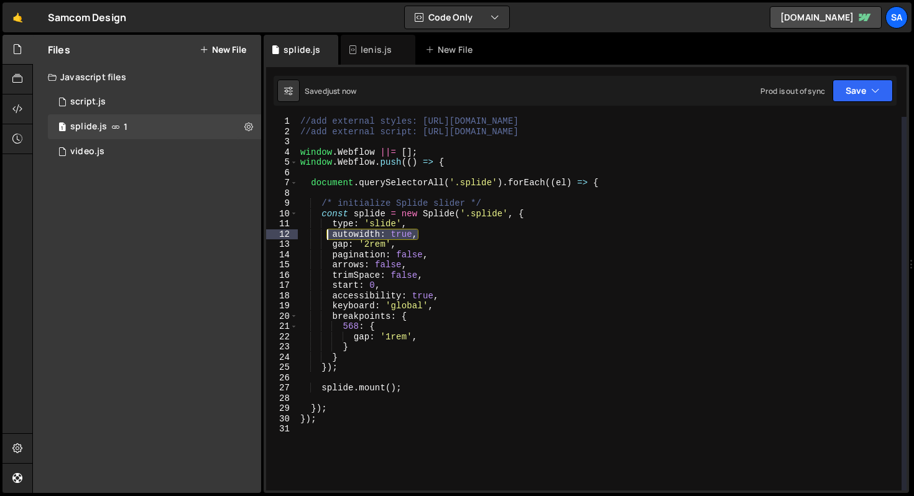
drag, startPoint x: 438, startPoint y: 236, endPoint x: 328, endPoint y: 234, distance: 109.4
click at [328, 234] on div "//add external styles: [URL][DOMAIN_NAME] //add external script: [URL][DOMAIN_N…" at bounding box center [600, 313] width 604 height 394
click at [330, 234] on div "//add external styles: [URL][DOMAIN_NAME] //add external script: [URL][DOMAIN_N…" at bounding box center [600, 304] width 604 height 374
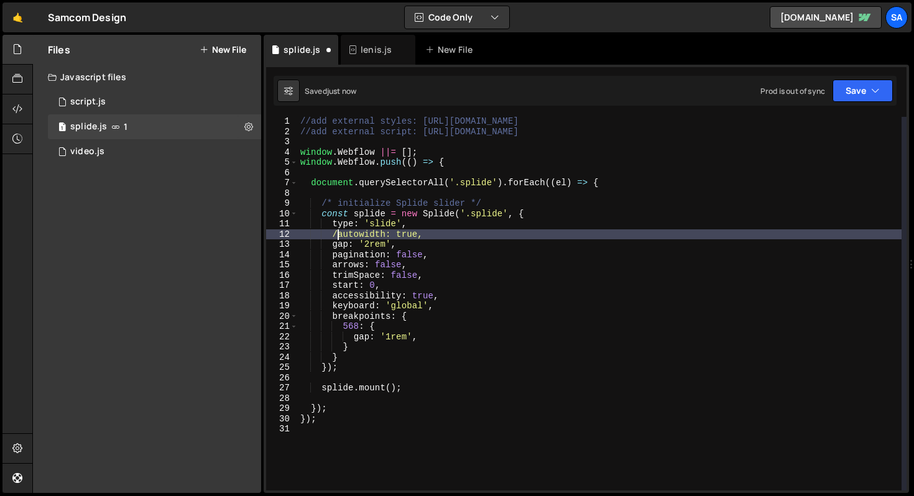
scroll to position [0, 2]
click at [859, 88] on button "Save" at bounding box center [862, 91] width 60 height 22
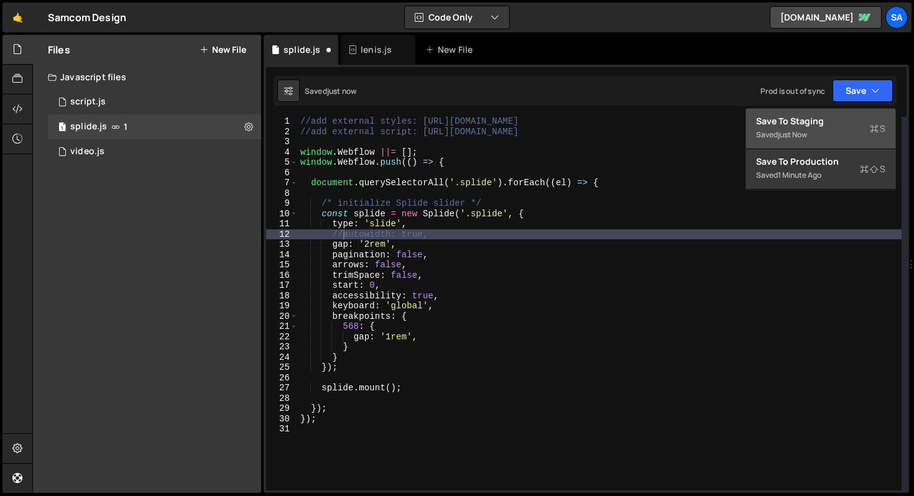
click at [811, 129] on div "Saved just now" at bounding box center [820, 134] width 129 height 15
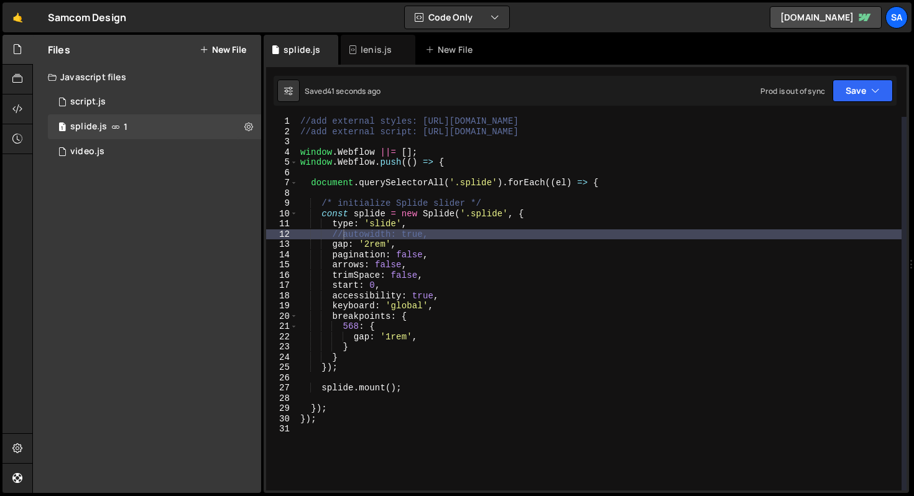
click at [366, 242] on div "//add external styles: [URL][DOMAIN_NAME] //add external script: [URL][DOMAIN_N…" at bounding box center [600, 313] width 604 height 394
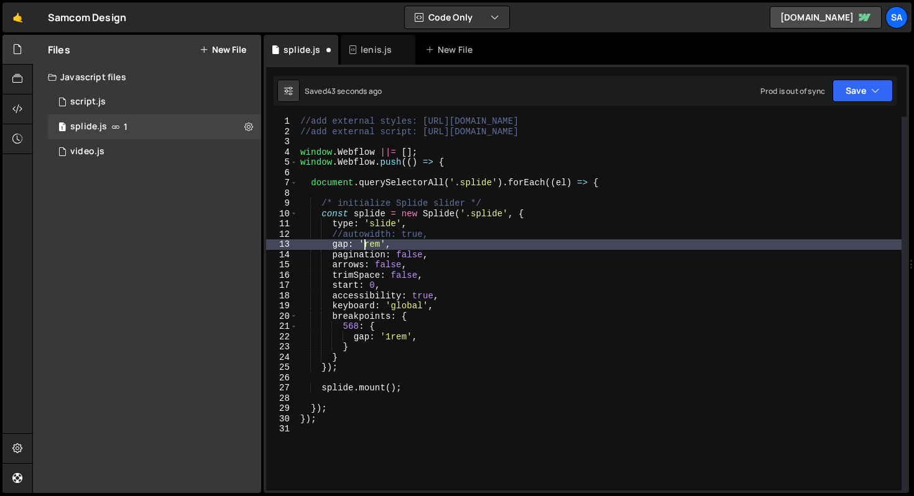
scroll to position [0, 4]
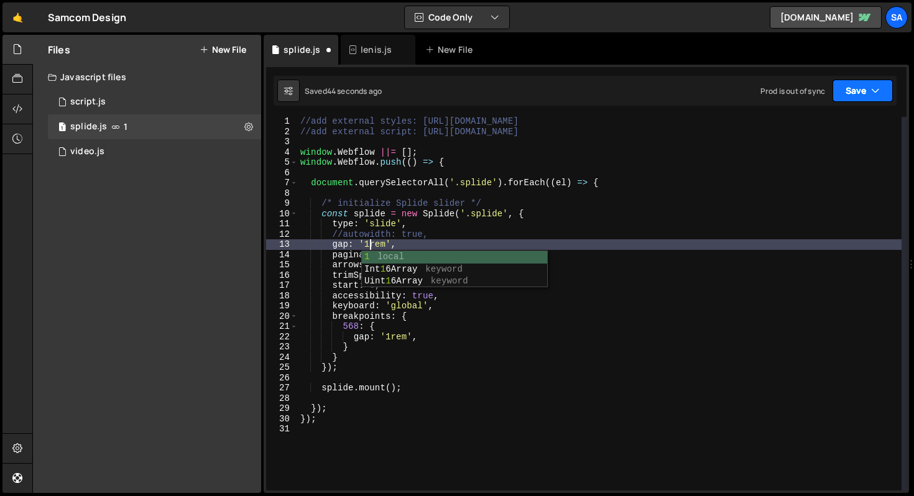
click at [869, 94] on button "Save" at bounding box center [862, 91] width 60 height 22
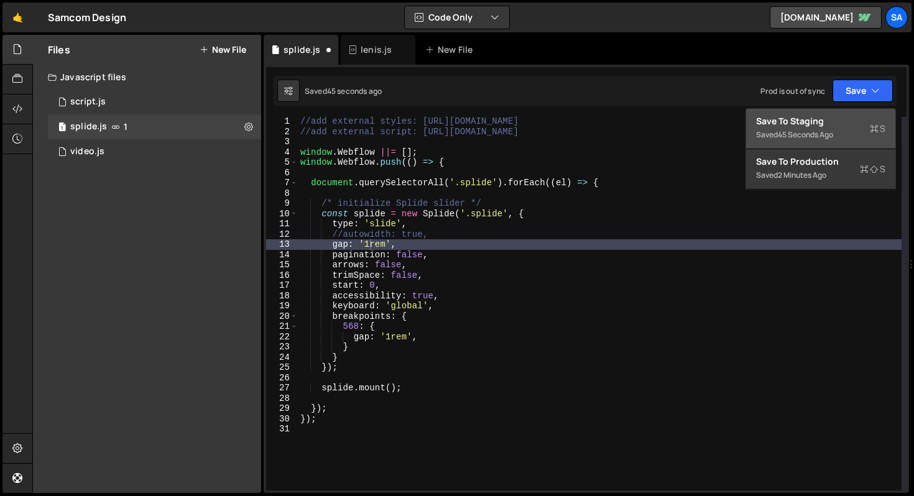
click at [828, 113] on button "Save to Staging S Saved 45 seconds ago" at bounding box center [820, 129] width 149 height 40
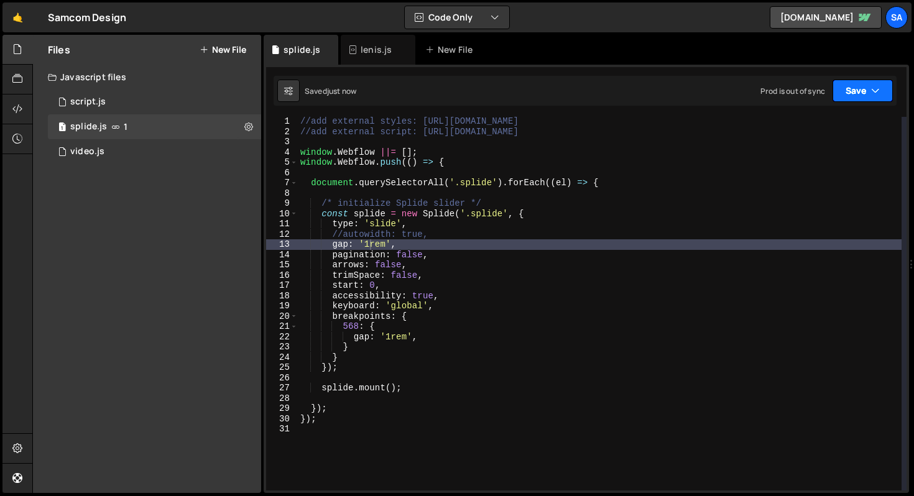
click at [859, 91] on button "Save" at bounding box center [862, 91] width 60 height 22
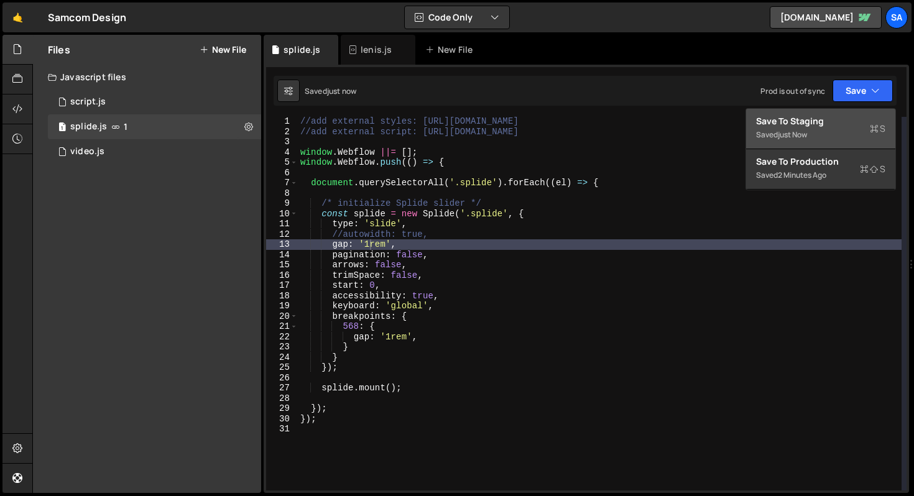
click at [831, 145] on button "Save to Staging S Saved just now" at bounding box center [820, 129] width 149 height 40
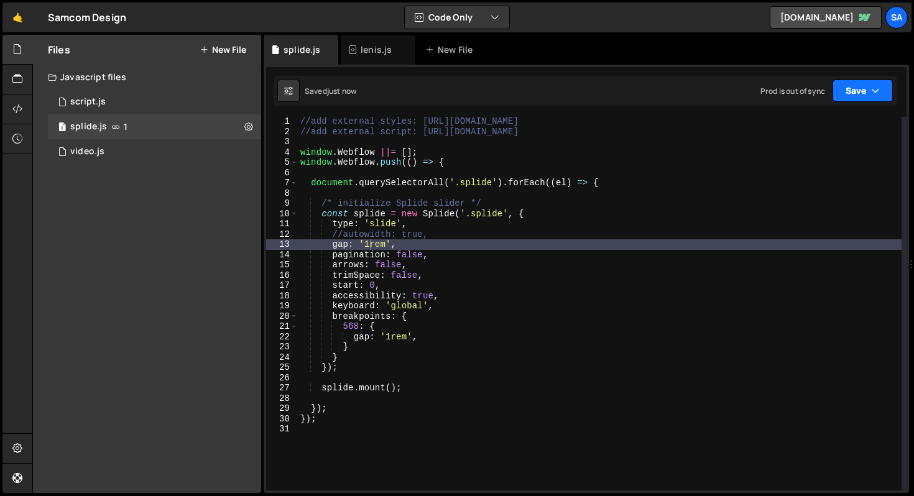
click at [860, 97] on button "Save" at bounding box center [862, 91] width 60 height 22
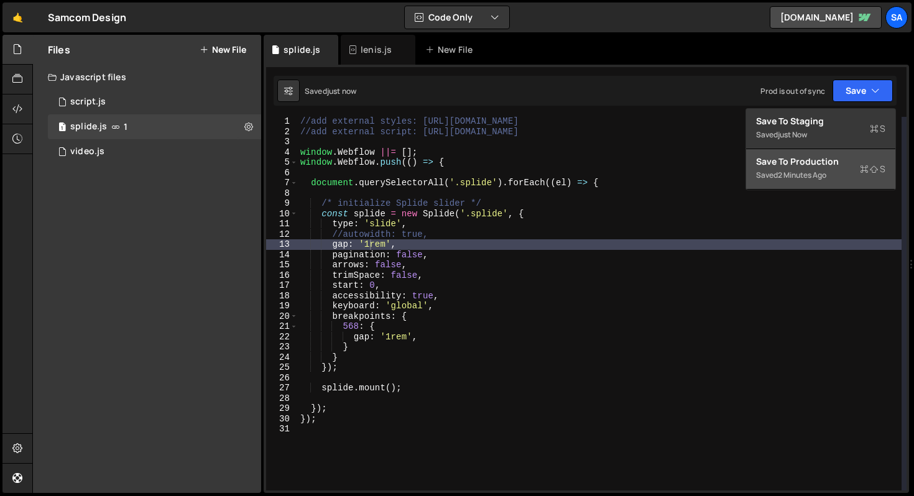
click at [827, 165] on div "Save to Production S" at bounding box center [820, 161] width 129 height 12
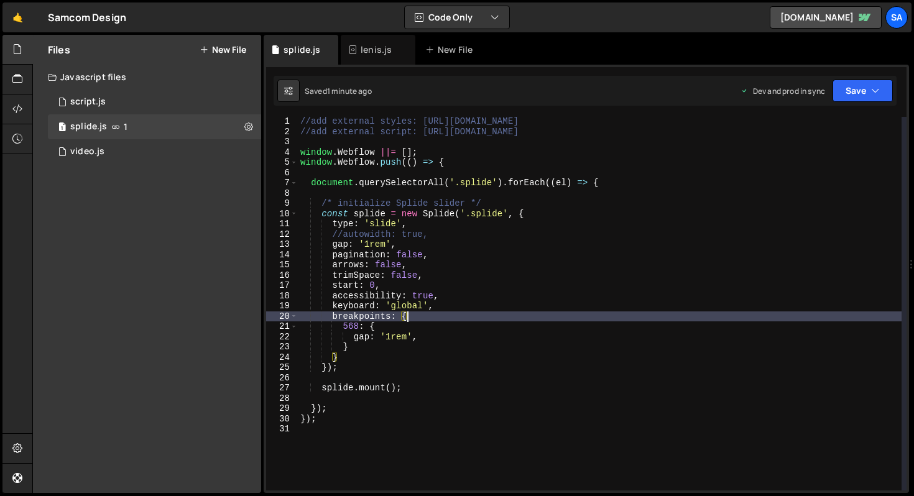
click at [481, 315] on div "//add external styles: [URL][DOMAIN_NAME] //add external script: [URL][DOMAIN_N…" at bounding box center [600, 313] width 604 height 394
click at [459, 341] on div "//add external styles: [URL][DOMAIN_NAME] //add external script: [URL][DOMAIN_N…" at bounding box center [600, 313] width 604 height 394
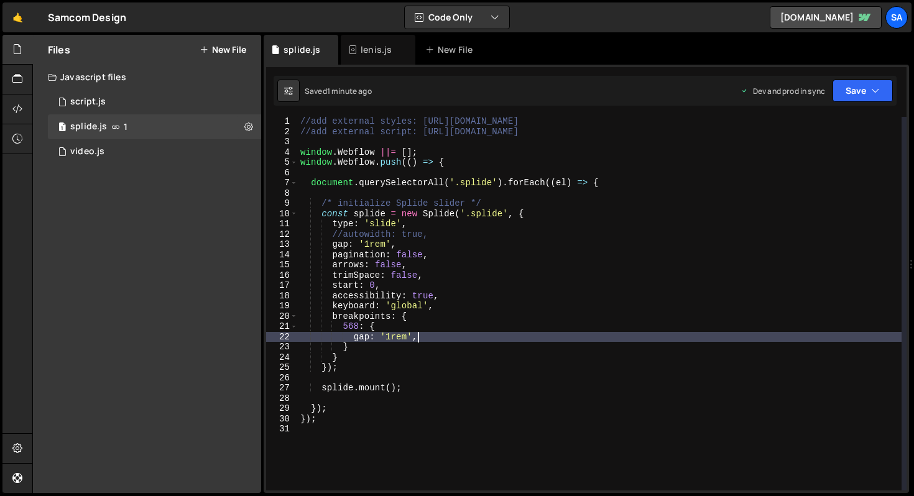
click at [429, 355] on div "//add external styles: [URL][DOMAIN_NAME] //add external script: [URL][DOMAIN_N…" at bounding box center [600, 313] width 604 height 394
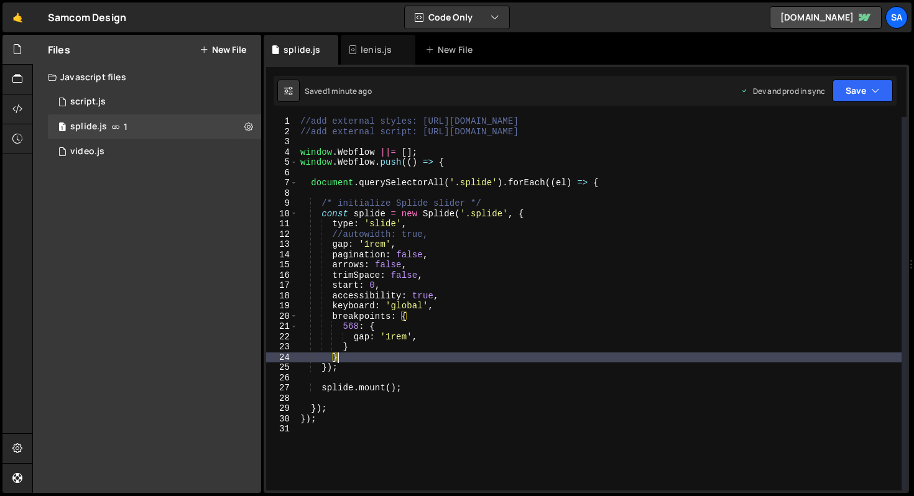
scroll to position [0, 2]
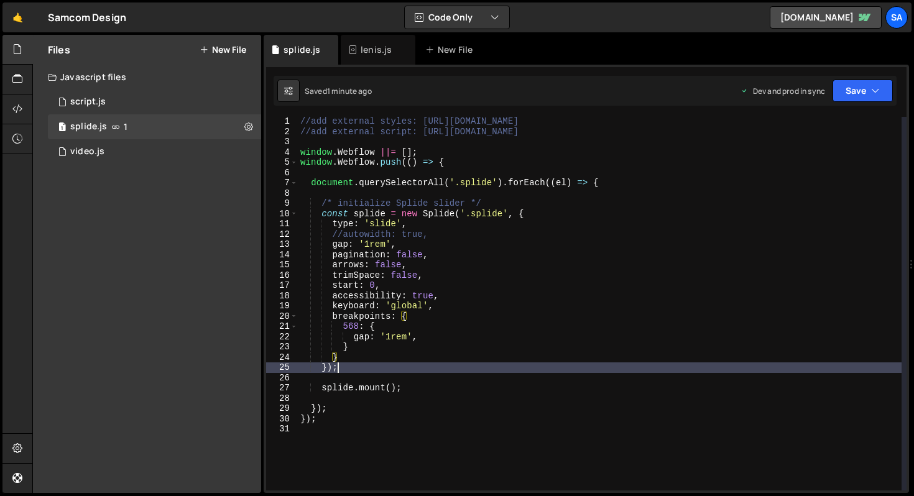
click at [416, 364] on div "//add external styles: [URL][DOMAIN_NAME] //add external script: [URL][DOMAIN_N…" at bounding box center [600, 313] width 604 height 394
type textarea "});"
click at [216, 42] on div "Files New File" at bounding box center [147, 50] width 228 height 30
click at [216, 48] on button "New File" at bounding box center [223, 50] width 47 height 10
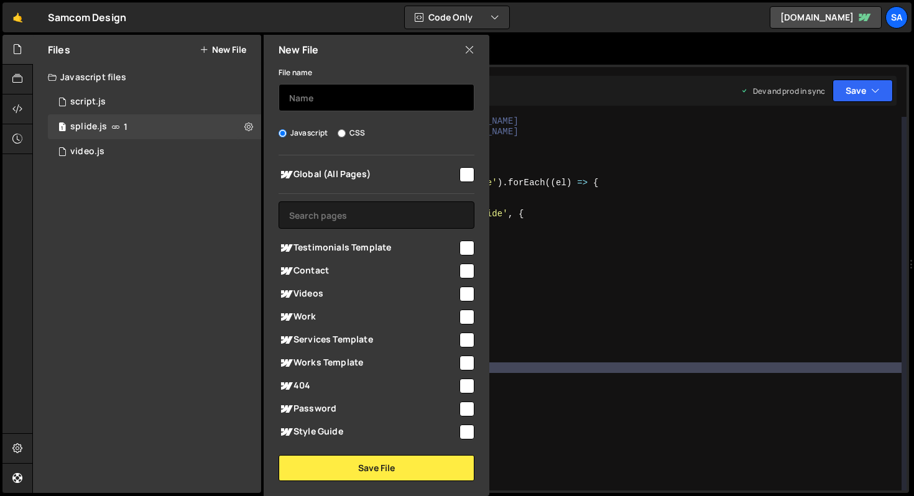
click at [329, 103] on input "text" at bounding box center [376, 97] width 196 height 27
type input "navbar-scroll"
click at [466, 168] on input "checkbox" at bounding box center [466, 174] width 15 height 15
checkbox input "true"
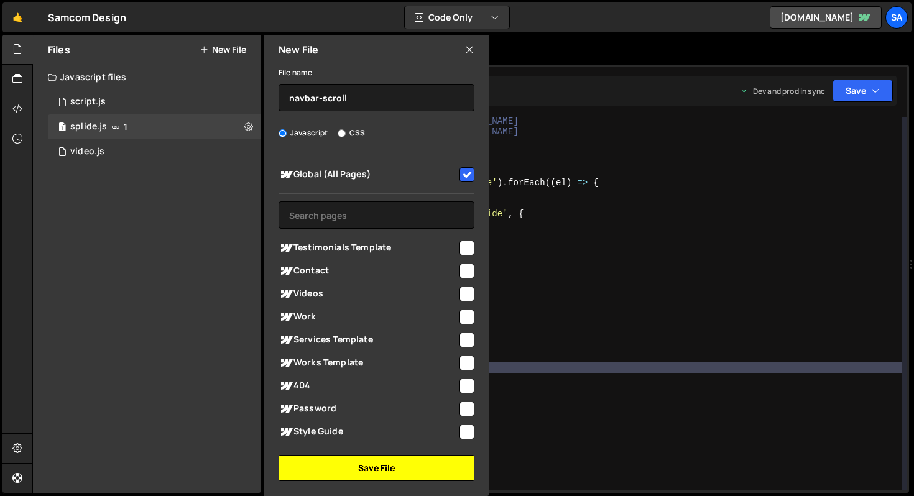
click at [392, 465] on button "Save File" at bounding box center [376, 468] width 196 height 26
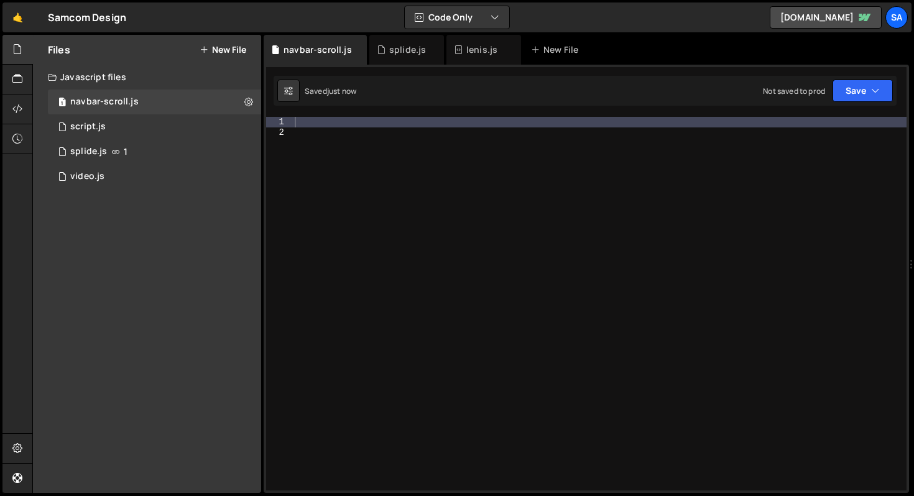
click at [323, 134] on div at bounding box center [599, 314] width 614 height 394
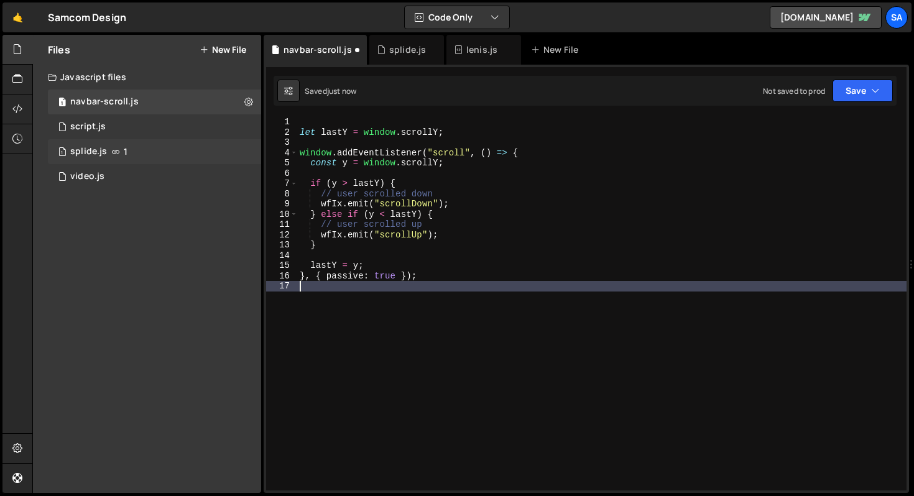
click at [140, 150] on div "1 splide.js 1" at bounding box center [154, 151] width 213 height 25
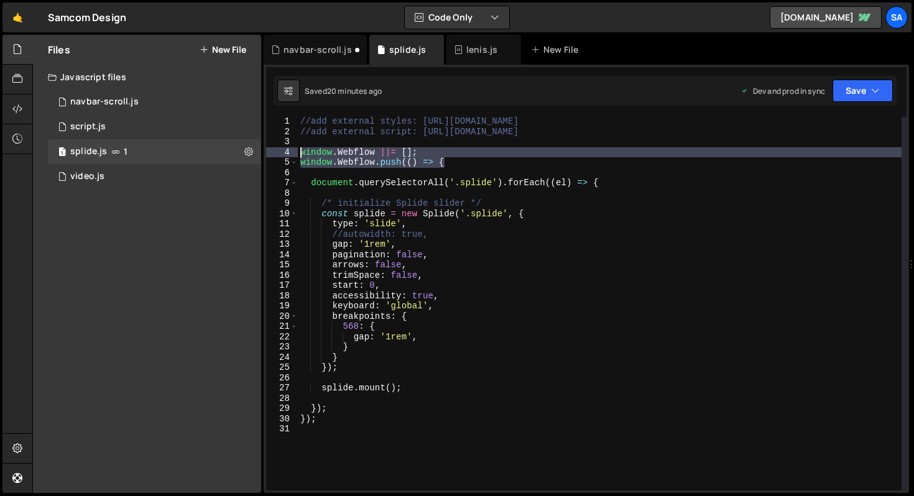
drag, startPoint x: 464, startPoint y: 163, endPoint x: 269, endPoint y: 152, distance: 195.5
click at [269, 152] on div "window.Webflow.push(() => { 1 2 3 4 5 6 7 8 9 10 11 12 13 14 15 16 17 18 19 20 …" at bounding box center [586, 304] width 640 height 374
type textarea "window.Webflow ||= []; window.Webflow.push(() => {"
click at [129, 128] on div "1 script.js 0" at bounding box center [154, 126] width 213 height 25
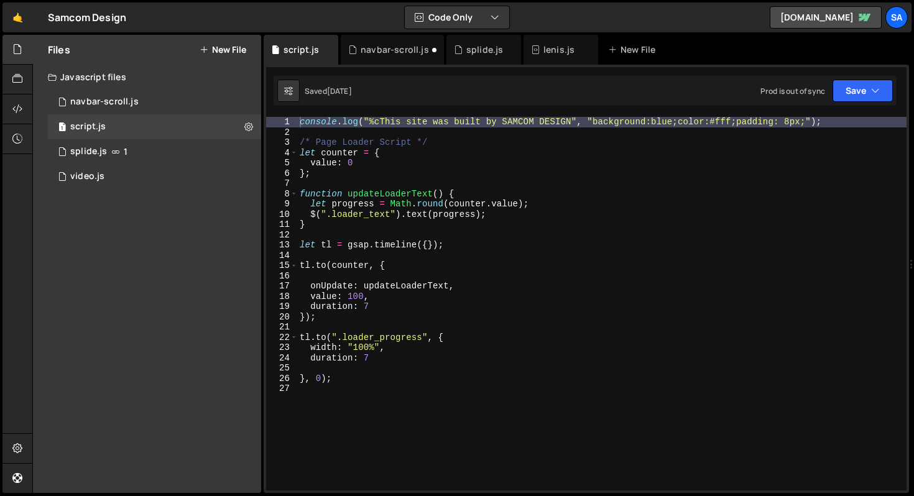
scroll to position [20473, 0]
click at [68, 98] on div "1 navbar-scroll.js 0" at bounding box center [154, 102] width 213 height 25
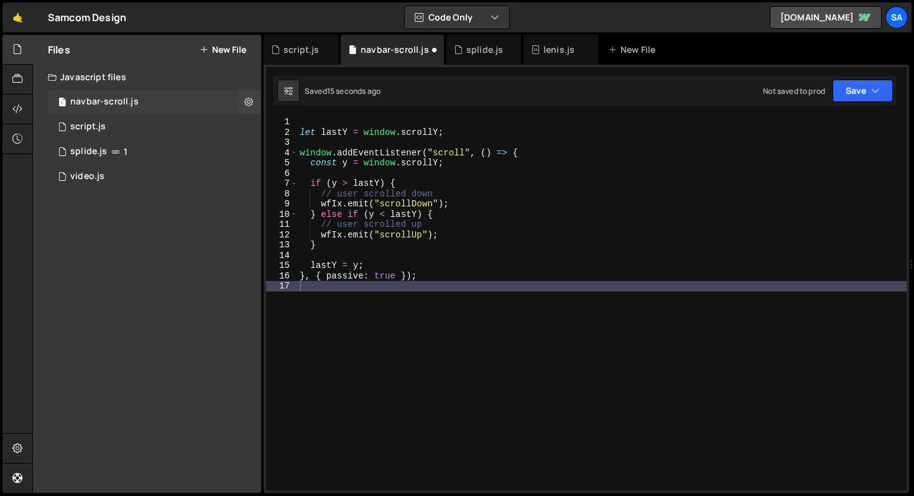
scroll to position [0, 0]
click at [310, 117] on div "let lastY = window . scrollY ; window . addEventListener ( "scroll" , ( ) => { …" at bounding box center [601, 314] width 609 height 394
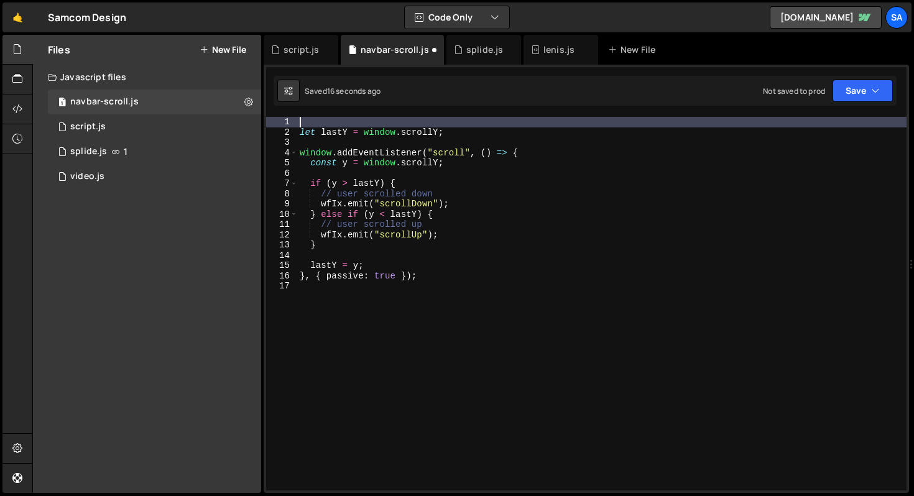
paste textarea "window.Webflow.push(() => {"
type textarea "window.Webflow.push(() => {"
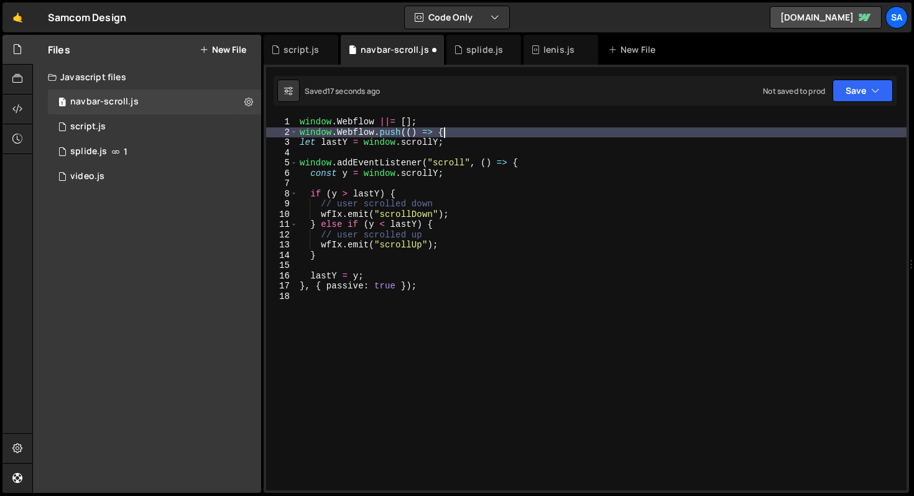
click at [309, 296] on div "window . Webflow ||= [ ] ; window . Webflow . push (( ) => { let lastY = window…" at bounding box center [601, 314] width 609 height 394
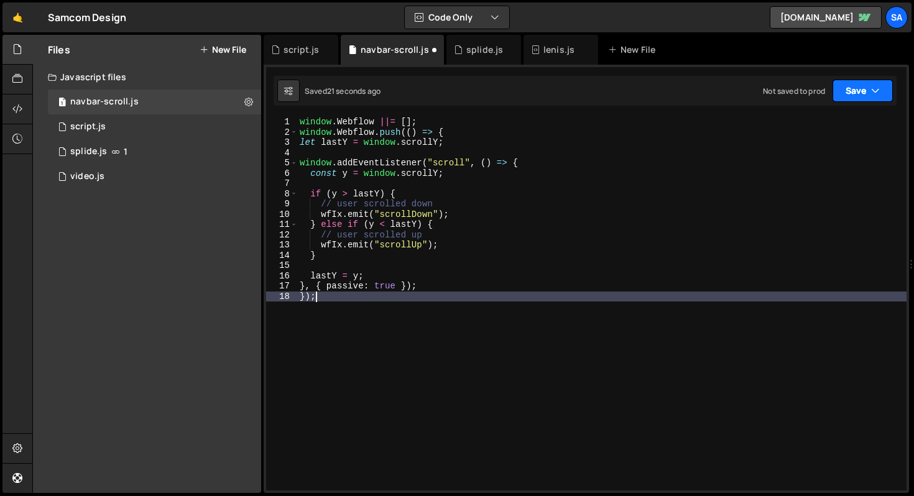
click at [845, 93] on button "Save" at bounding box center [862, 91] width 60 height 22
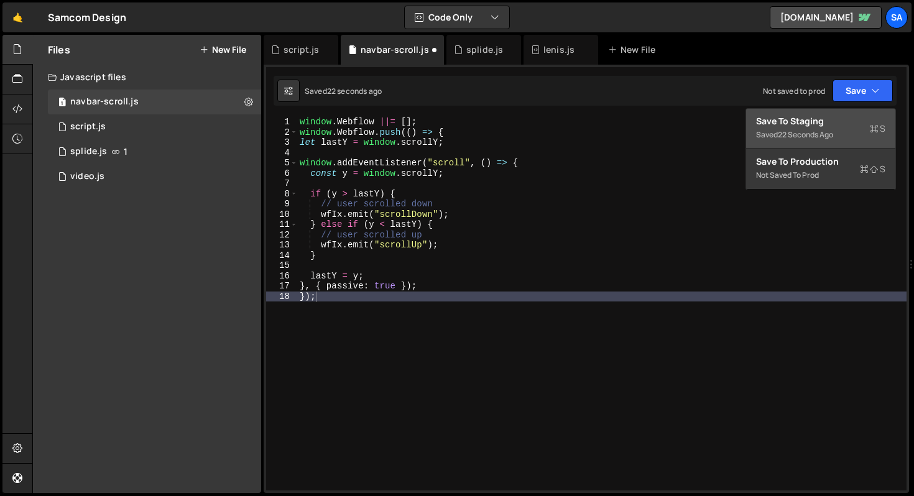
click at [818, 131] on div "22 seconds ago" at bounding box center [805, 134] width 55 height 11
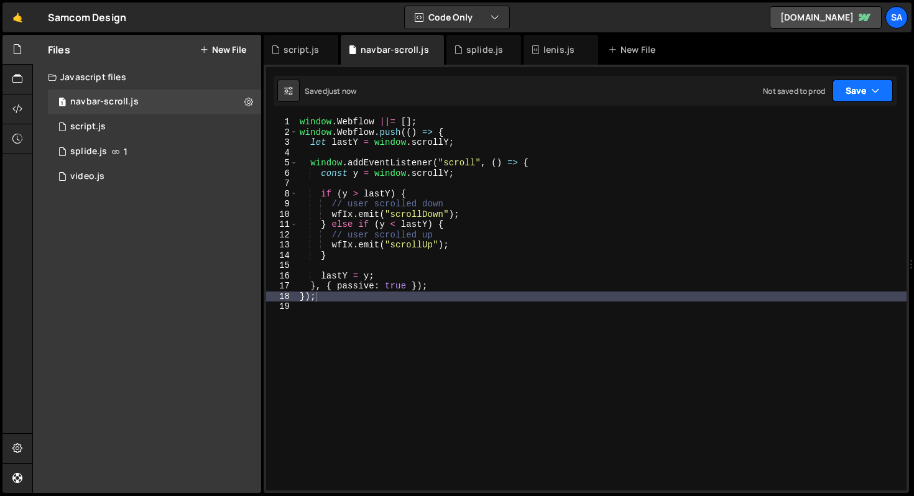
click at [881, 94] on button "Save" at bounding box center [862, 91] width 60 height 22
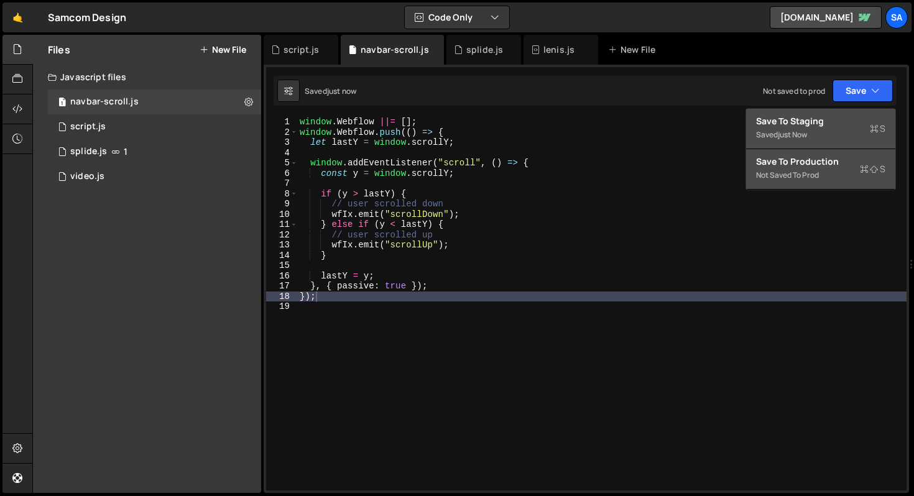
click at [838, 165] on div "Save to Production S" at bounding box center [820, 161] width 129 height 12
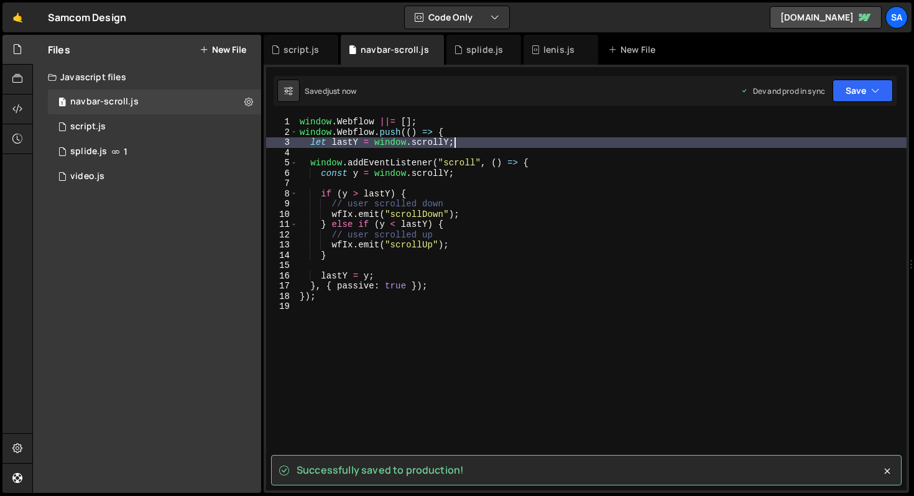
click at [457, 147] on div "window . Webflow ||= [ ] ; window . Webflow . push (( ) => { let lastY = window…" at bounding box center [601, 314] width 609 height 394
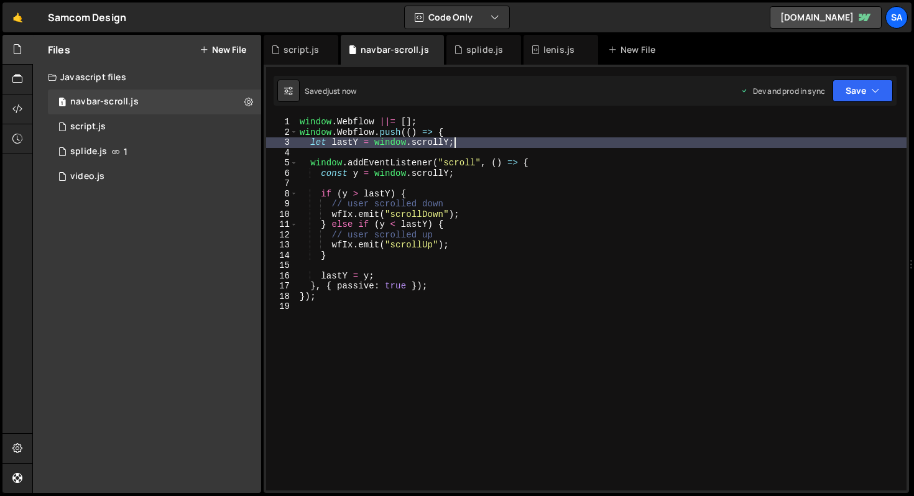
click at [473, 141] on div "window . Webflow ||= [ ] ; window . Webflow . push (( ) => { let lastY = window…" at bounding box center [601, 314] width 609 height 394
click at [423, 196] on div "window . Webflow ||= [ ] ; window . Webflow . push (( ) => { let lastY = window…" at bounding box center [601, 314] width 609 height 394
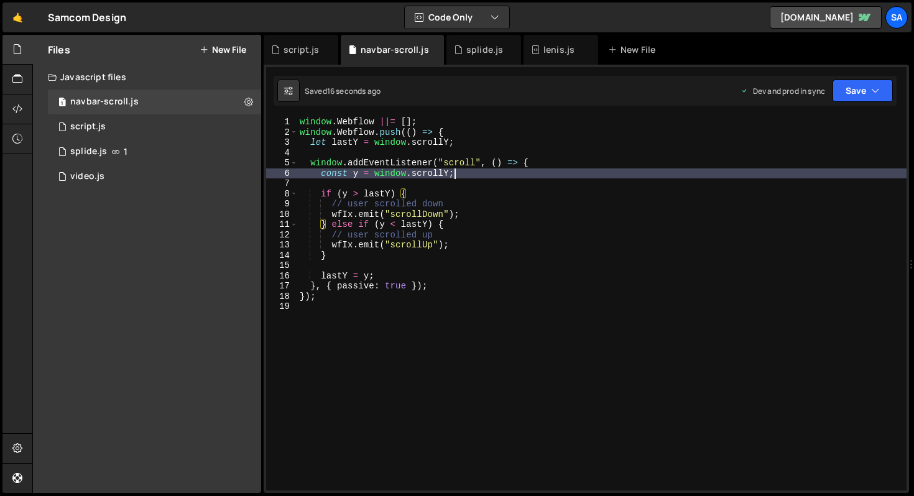
click at [477, 171] on div "window . Webflow ||= [ ] ; window . Webflow . push (( ) => { let lastY = window…" at bounding box center [601, 314] width 609 height 394
click at [866, 86] on button "Save" at bounding box center [862, 91] width 60 height 22
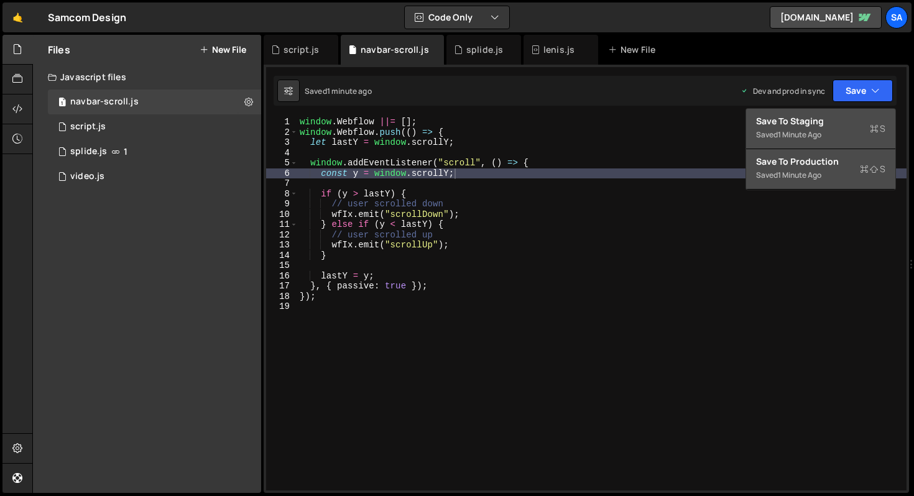
click at [809, 181] on div "Saved 1 minute ago" at bounding box center [820, 175] width 129 height 15
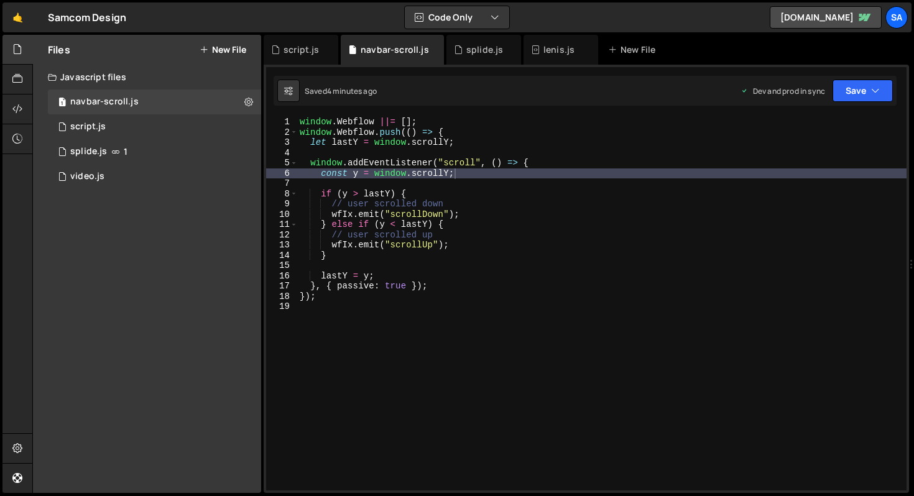
click at [450, 195] on div "window . Webflow ||= [ ] ; window . Webflow . push (( ) => { let lastY = window…" at bounding box center [601, 314] width 609 height 394
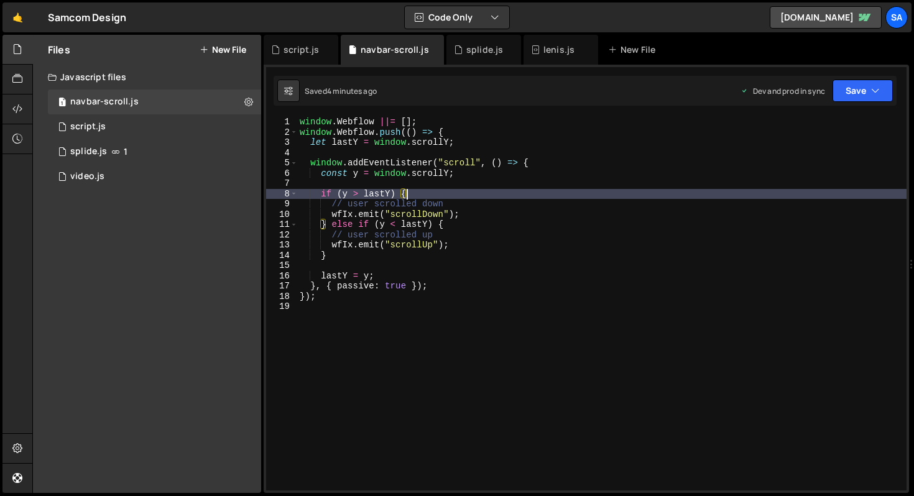
click at [467, 144] on div "window . Webflow ||= [ ] ; window . Webflow . push (( ) => { let lastY = window…" at bounding box center [601, 314] width 609 height 394
type textarea "let lastY = window.scrollY;"
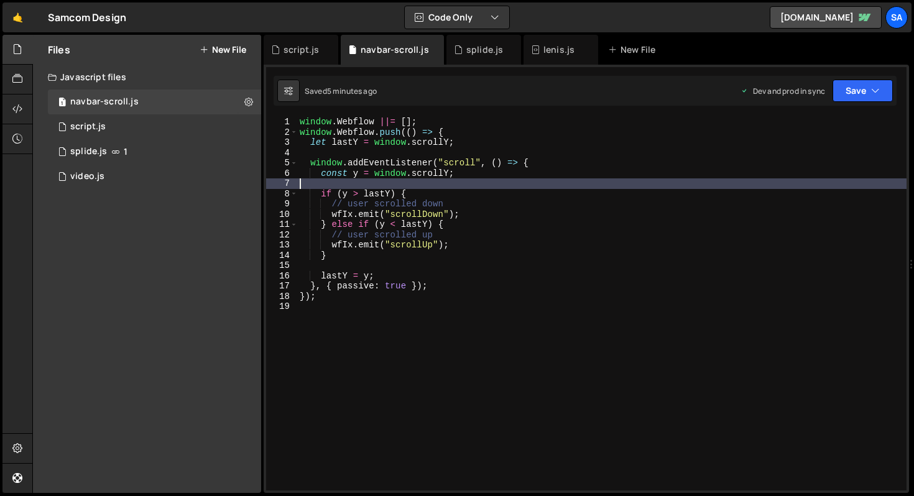
click at [433, 188] on div "window . Webflow ||= [ ] ; window . Webflow . push (( ) => { let lastY = window…" at bounding box center [601, 314] width 609 height 394
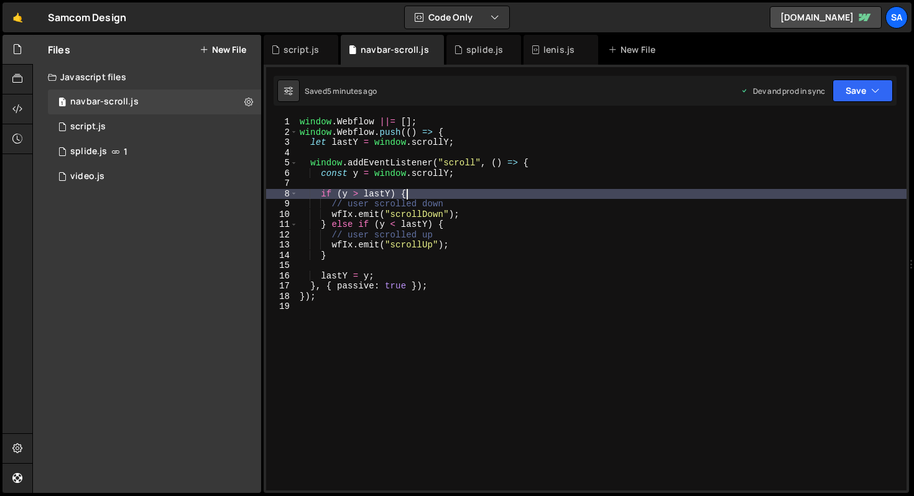
click at [433, 193] on div "window . Webflow ||= [ ] ; window . Webflow . push (( ) => { let lastY = window…" at bounding box center [601, 314] width 609 height 394
type textarea "if (y > lastY) {"
